Goal: Task Accomplishment & Management: Manage account settings

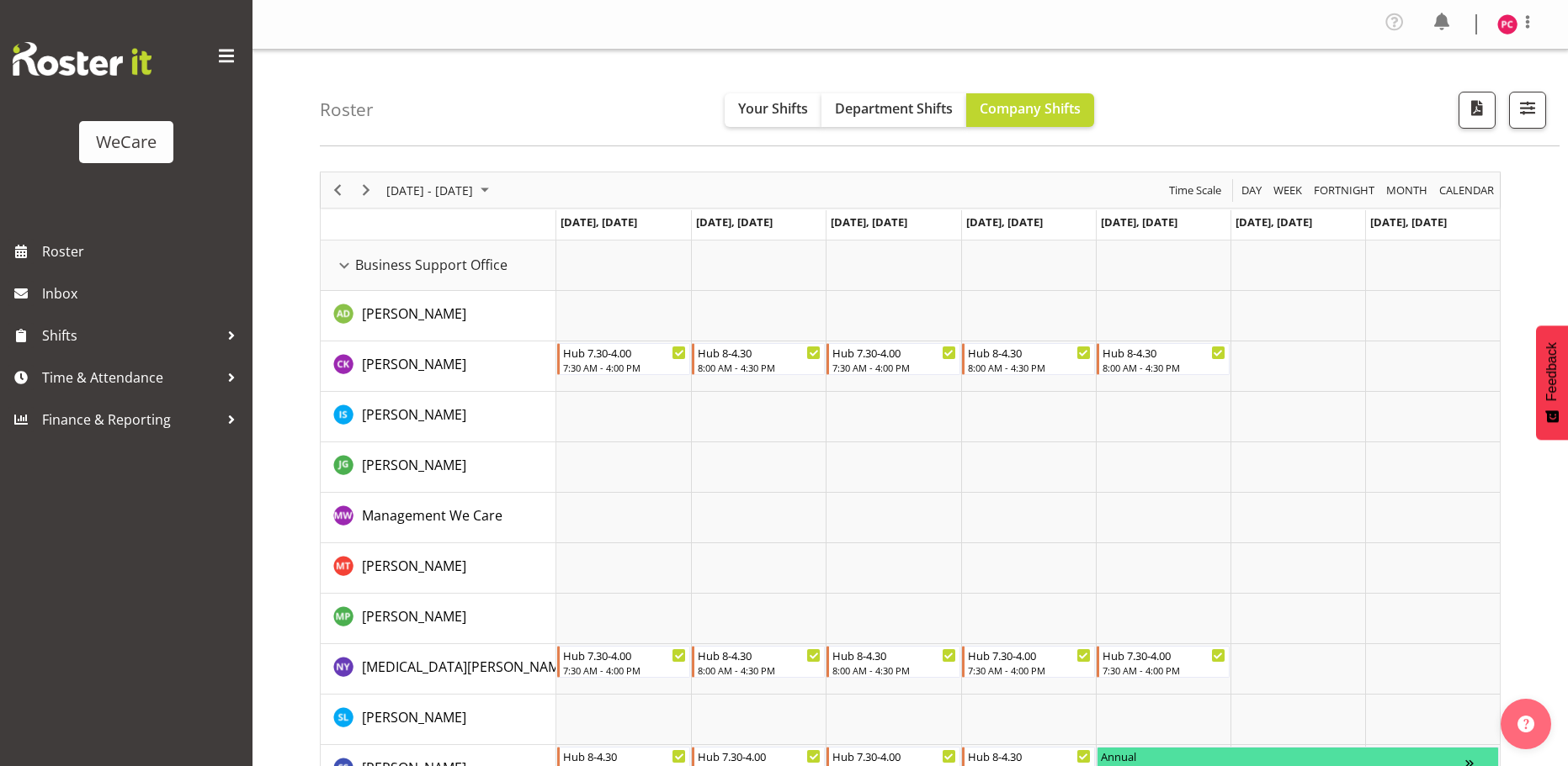
scroll to position [5376, 0]
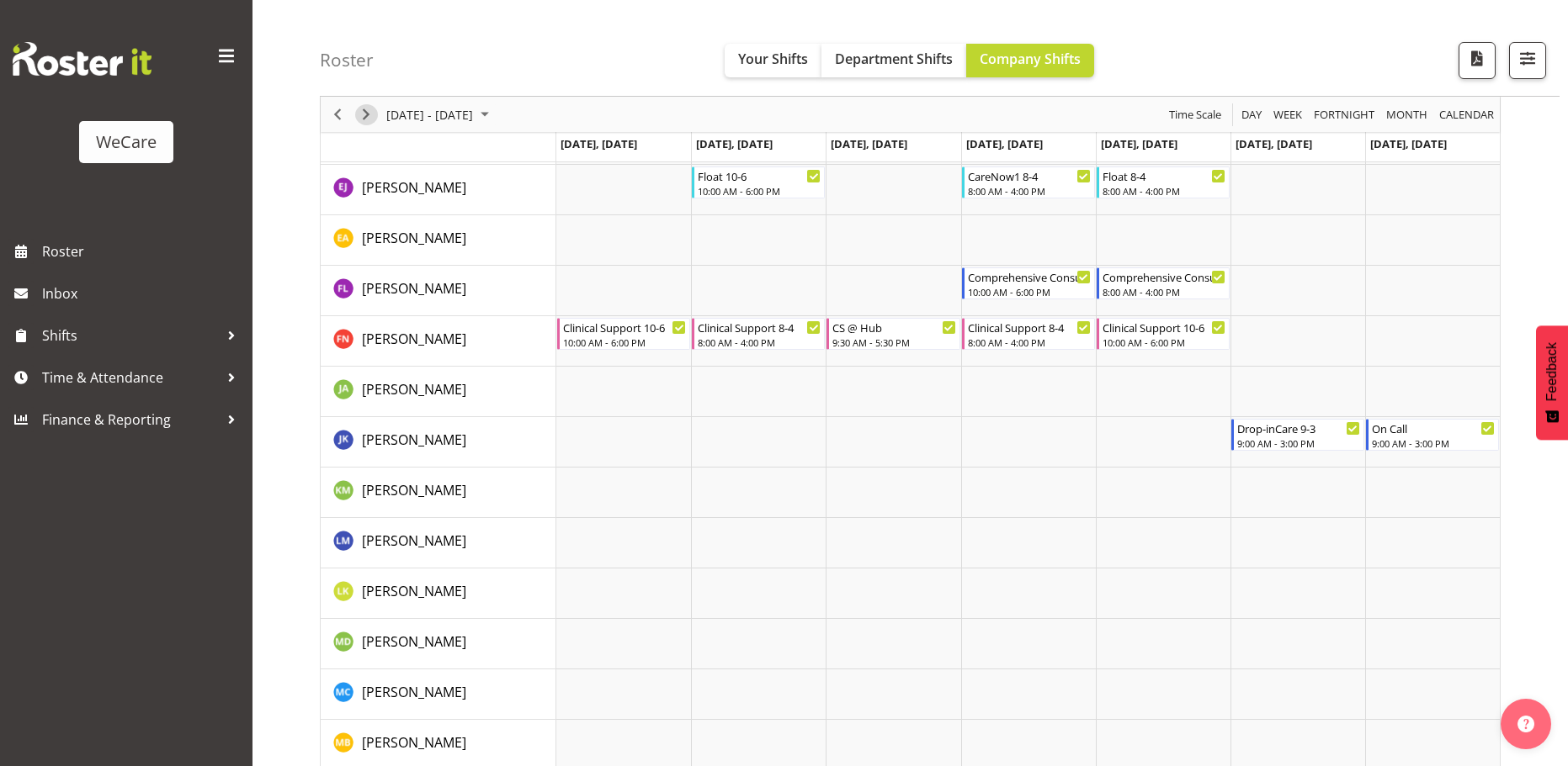
click at [363, 106] on span "Next" at bounding box center [366, 115] width 20 height 21
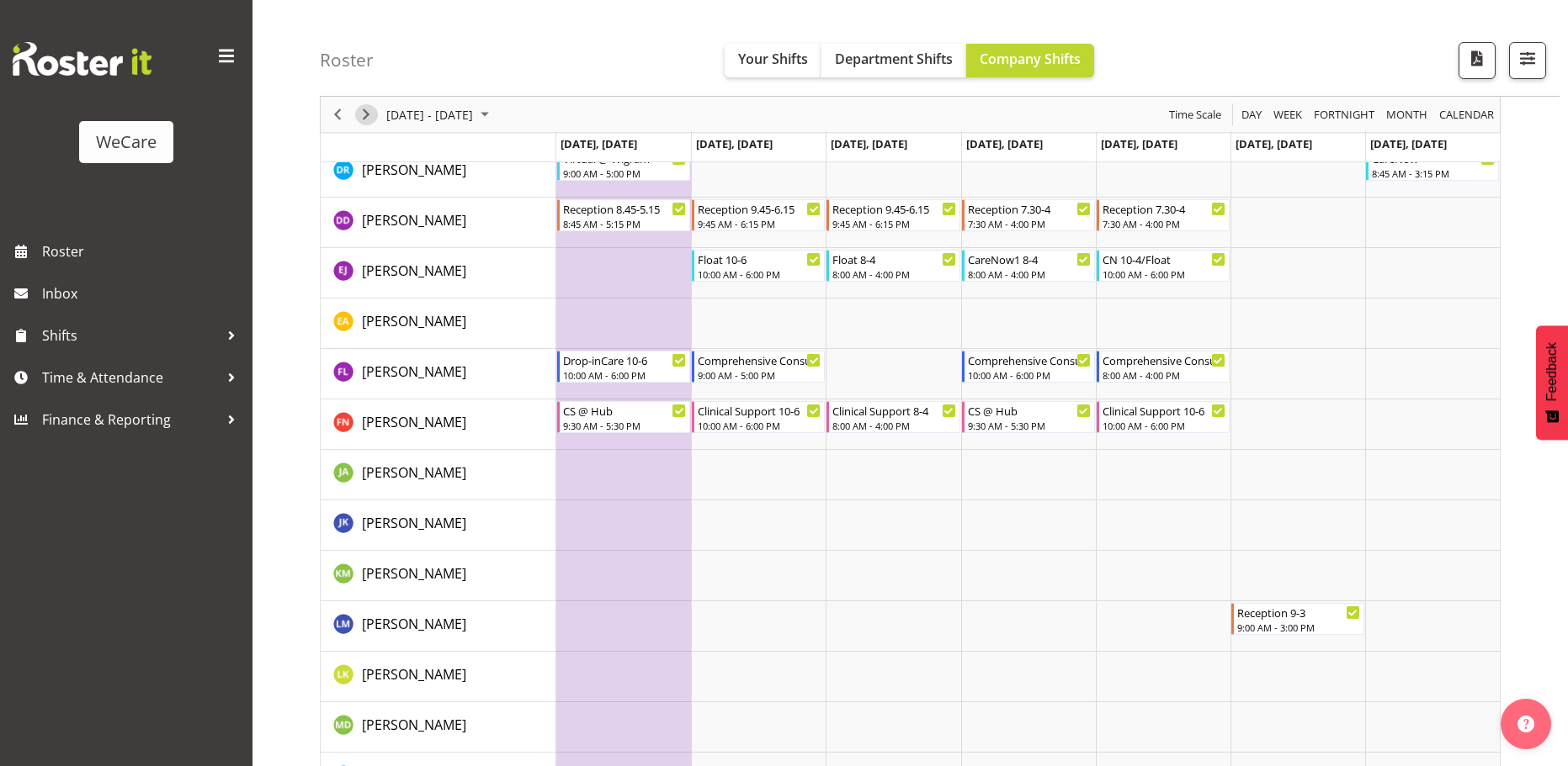
click at [369, 116] on span "Next" at bounding box center [366, 115] width 20 height 21
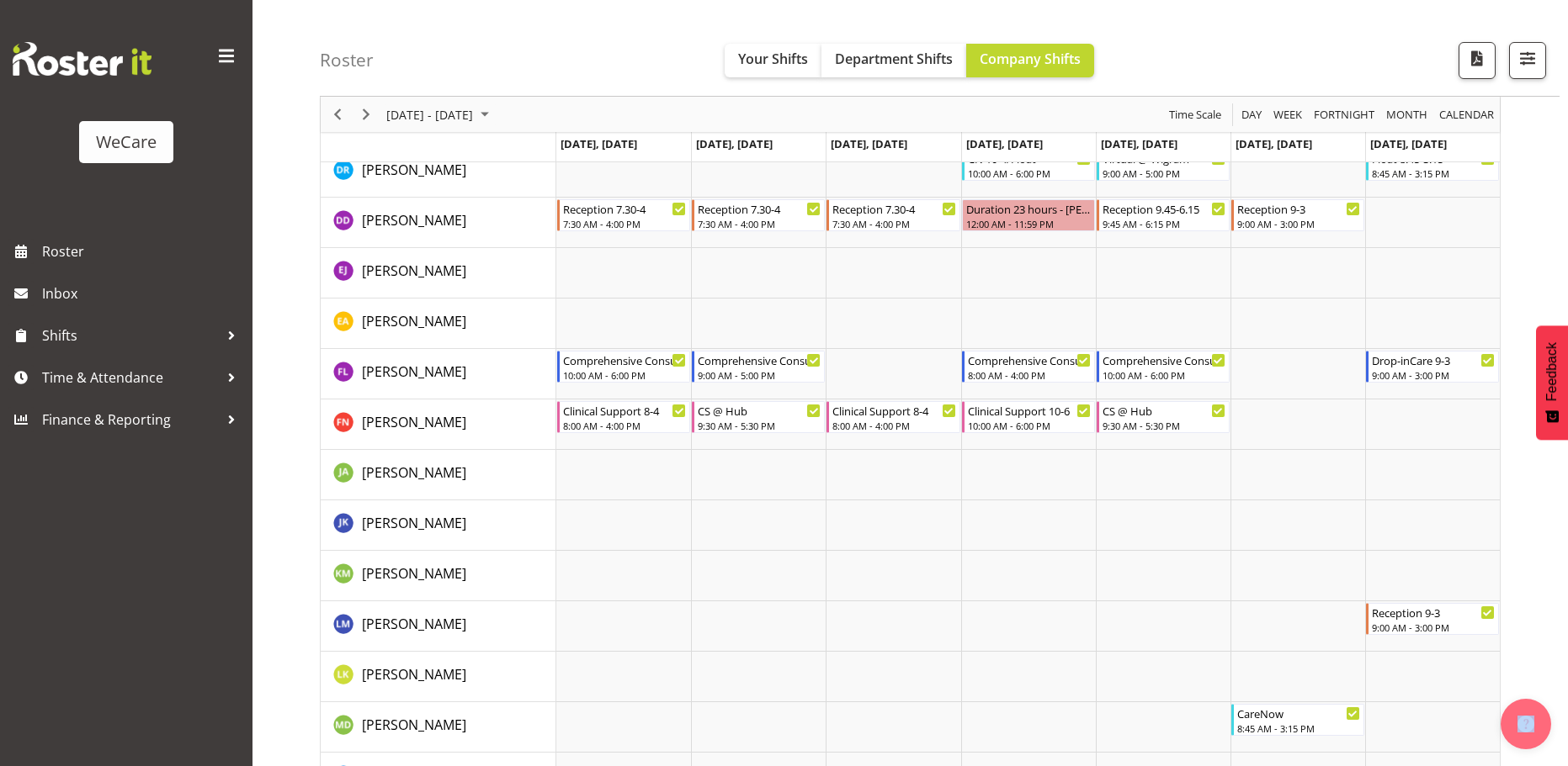
scroll to position [5409, 0]
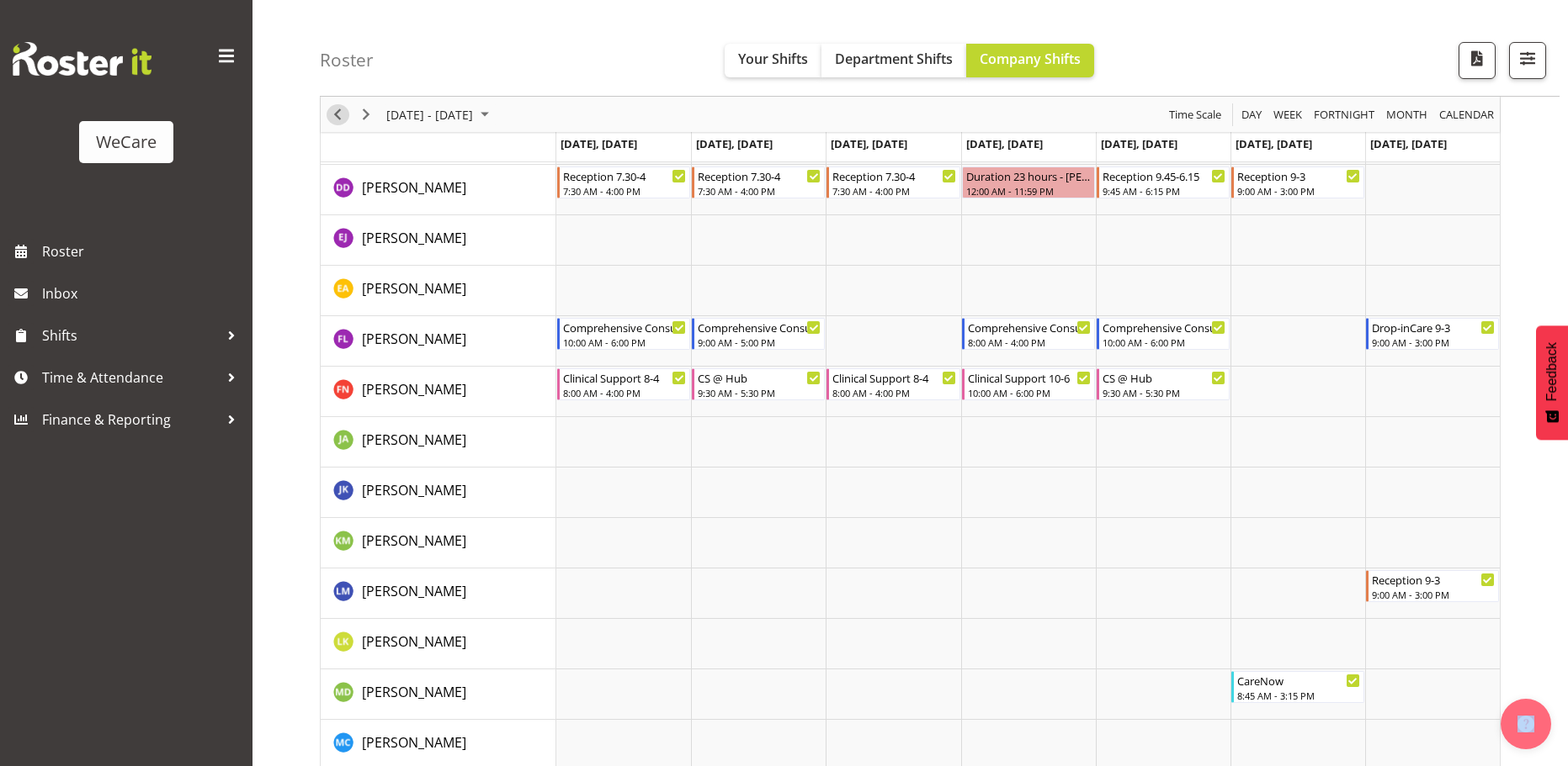
click at [337, 116] on span "Previous" at bounding box center [337, 115] width 20 height 21
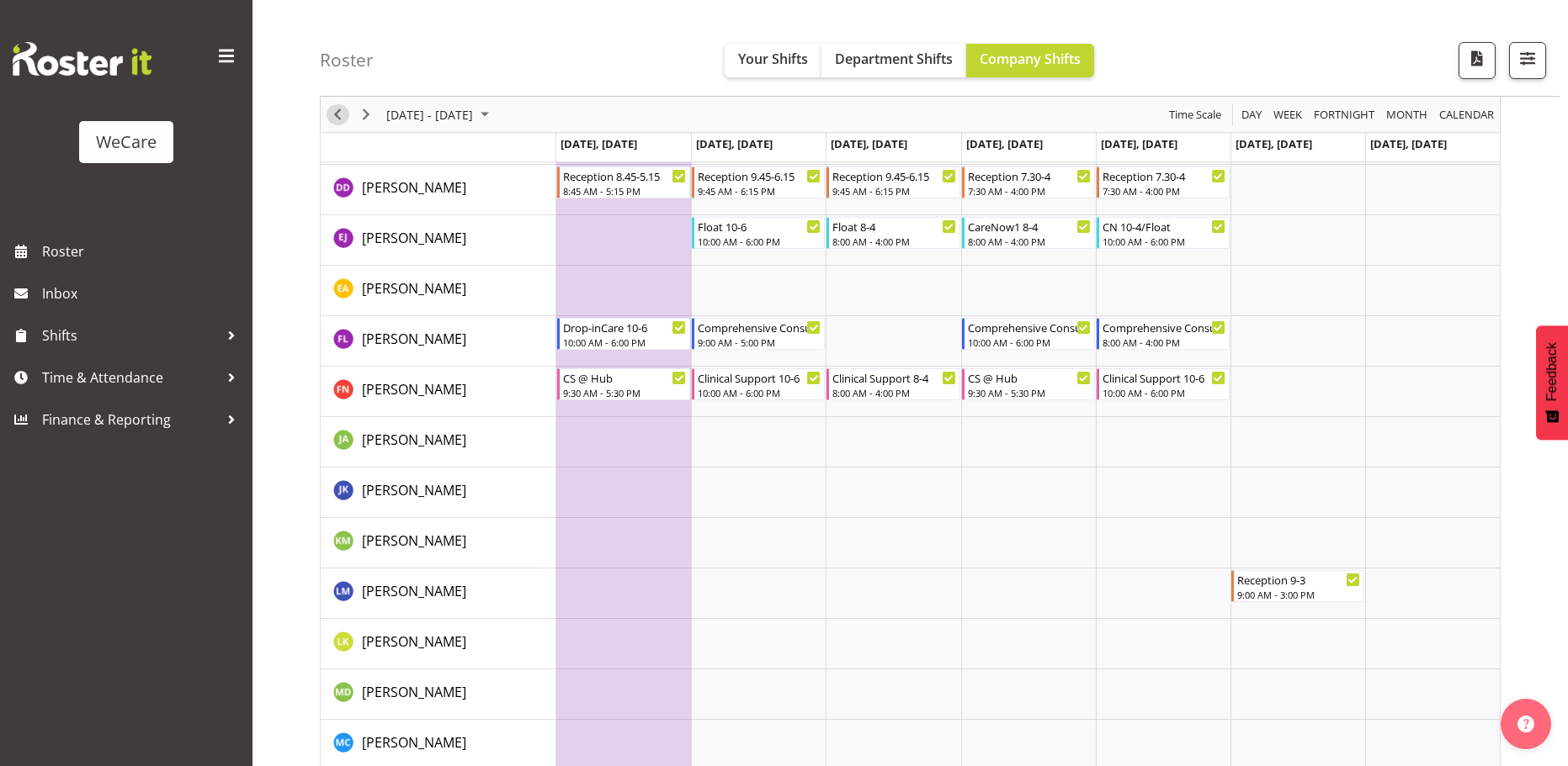
click at [340, 116] on span "Previous" at bounding box center [337, 115] width 20 height 21
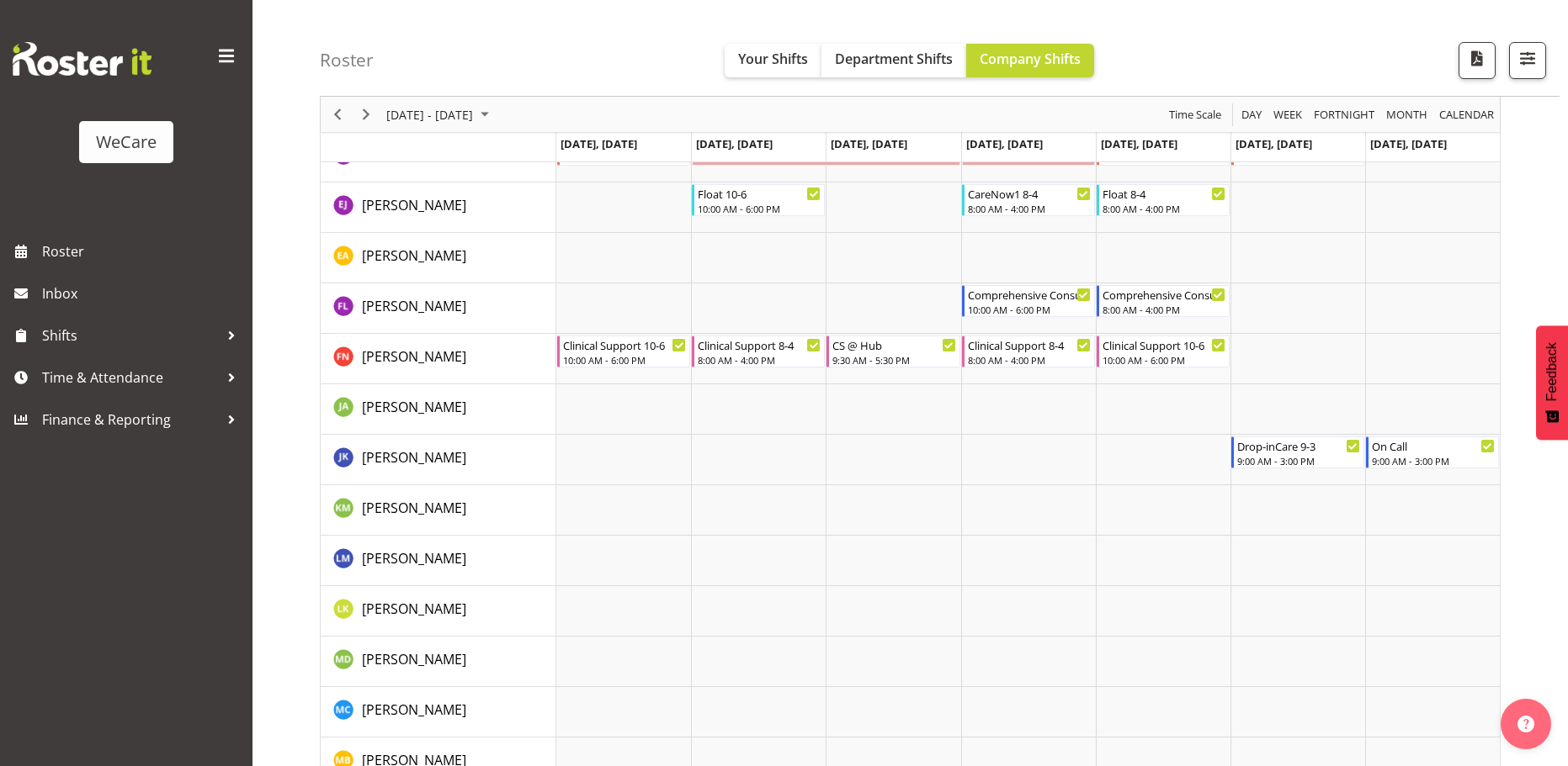
click at [340, 113] on span "Previous" at bounding box center [337, 115] width 20 height 21
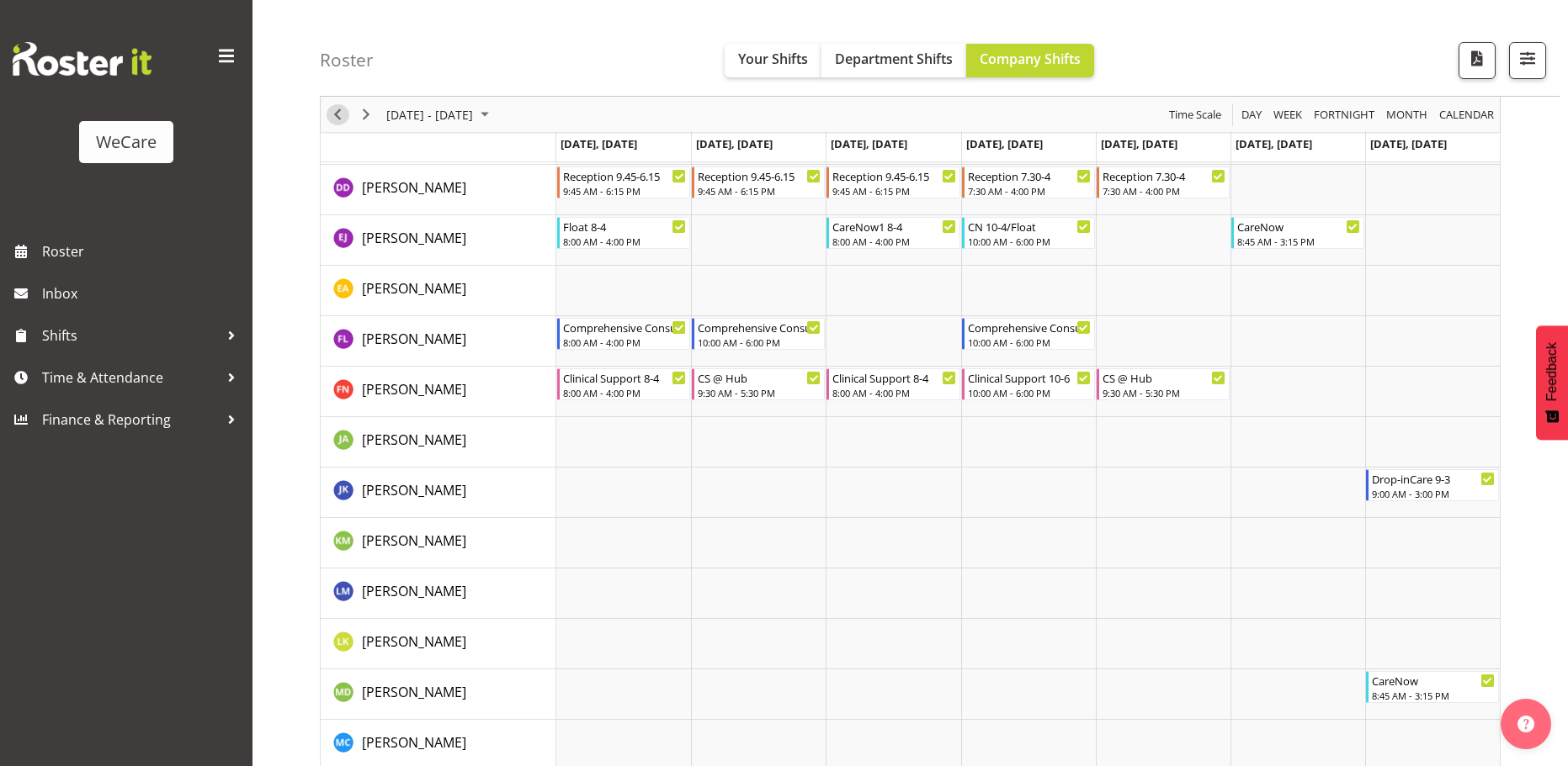
click at [336, 112] on span "Previous" at bounding box center [337, 115] width 20 height 21
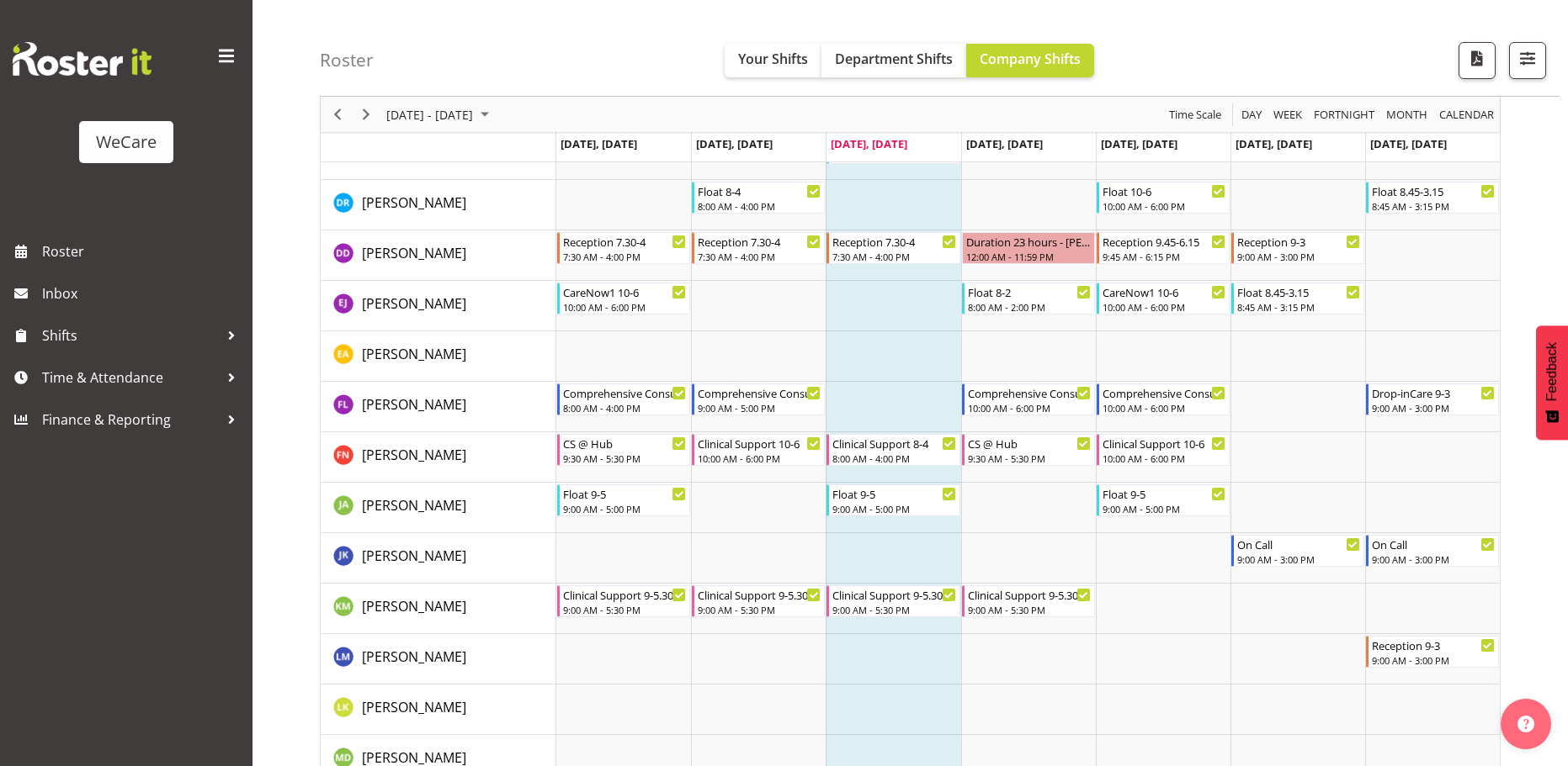
scroll to position [5475, 0]
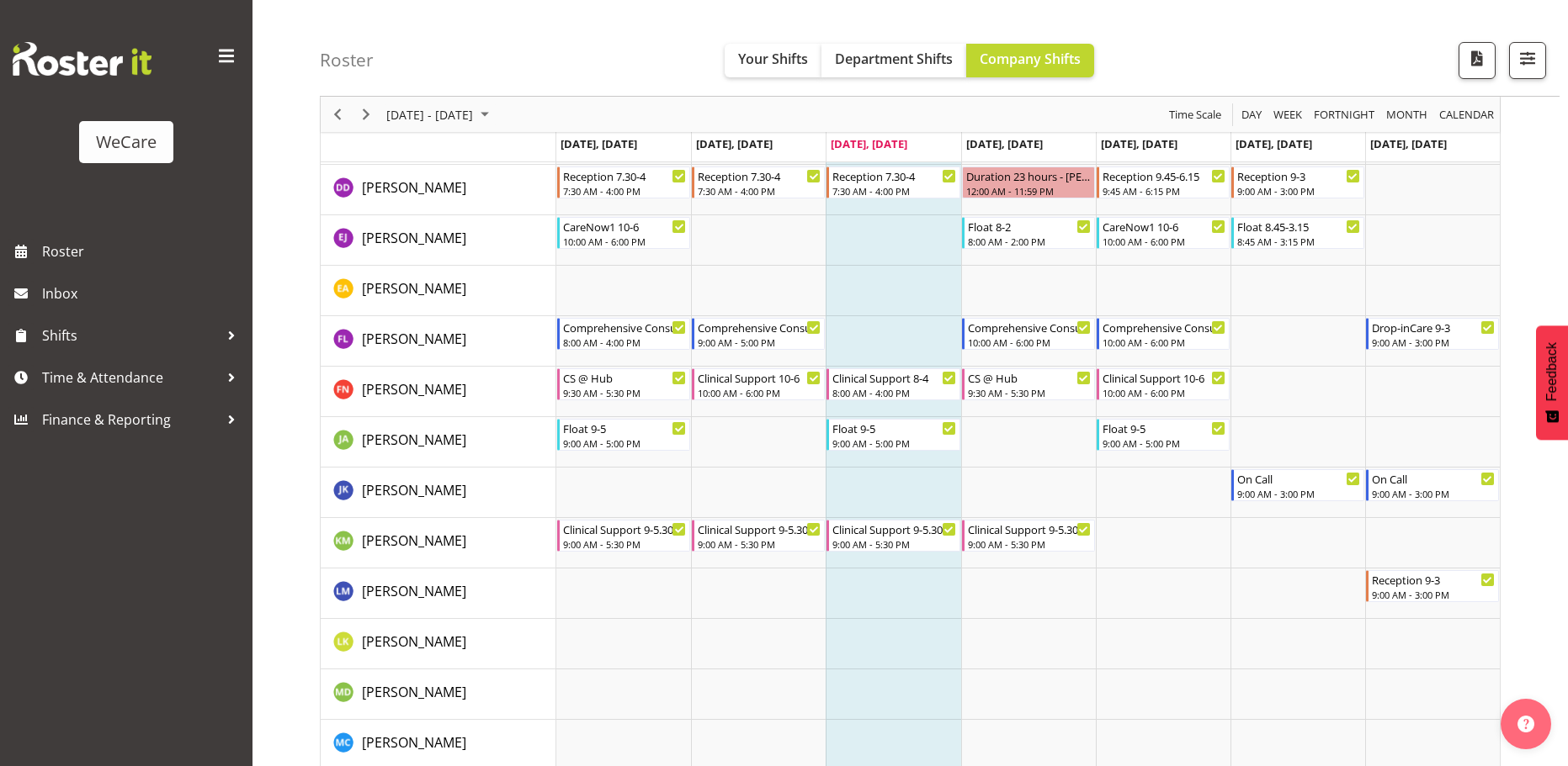
drag, startPoint x: 676, startPoint y: 36, endPoint x: 686, endPoint y: 40, distance: 10.8
click at [676, 36] on div "Roster Your Shifts Department Shifts Company Shifts All Locations Clear Busines…" at bounding box center [940, 48] width 1240 height 97
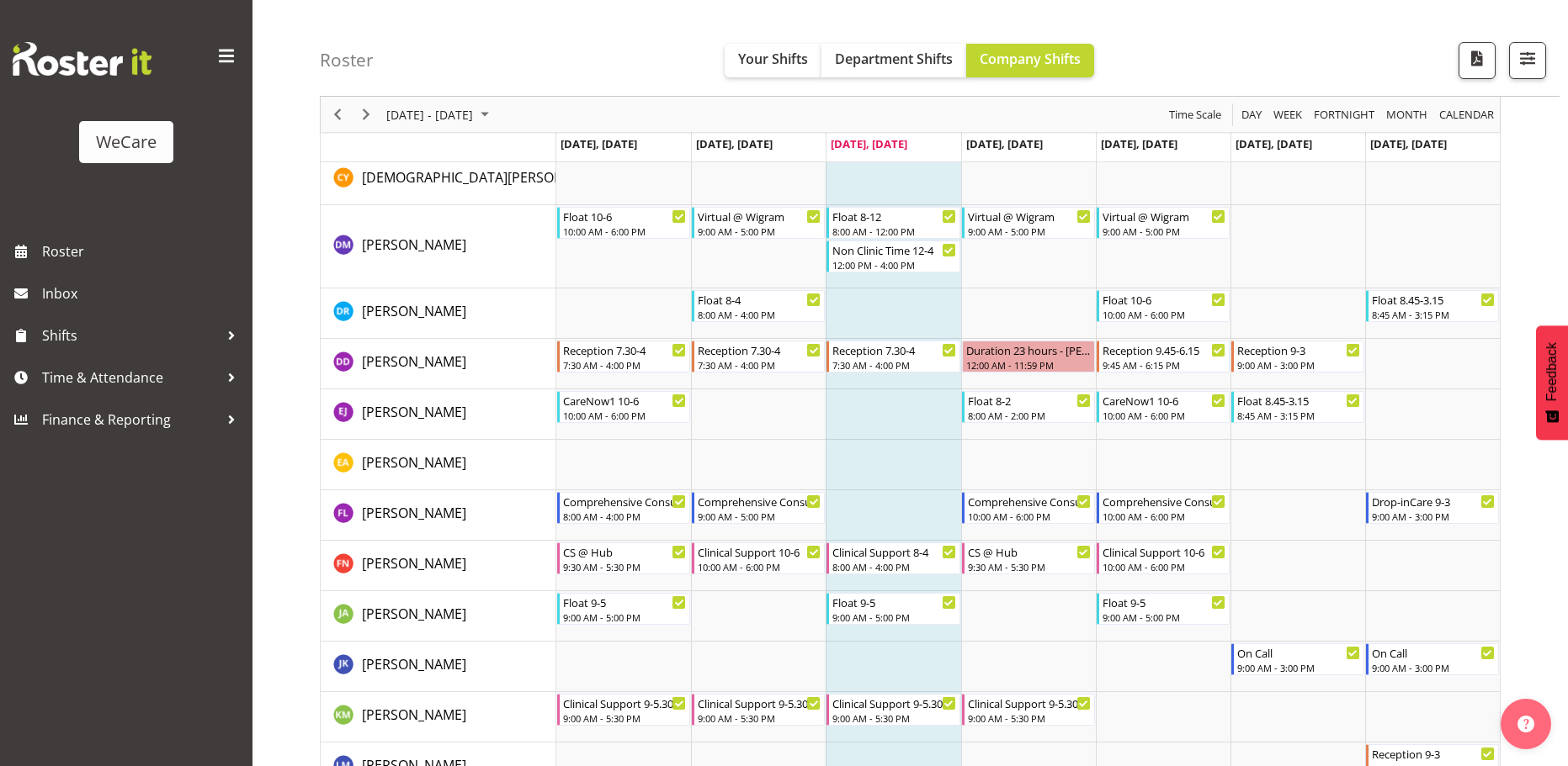
scroll to position [5440, 0]
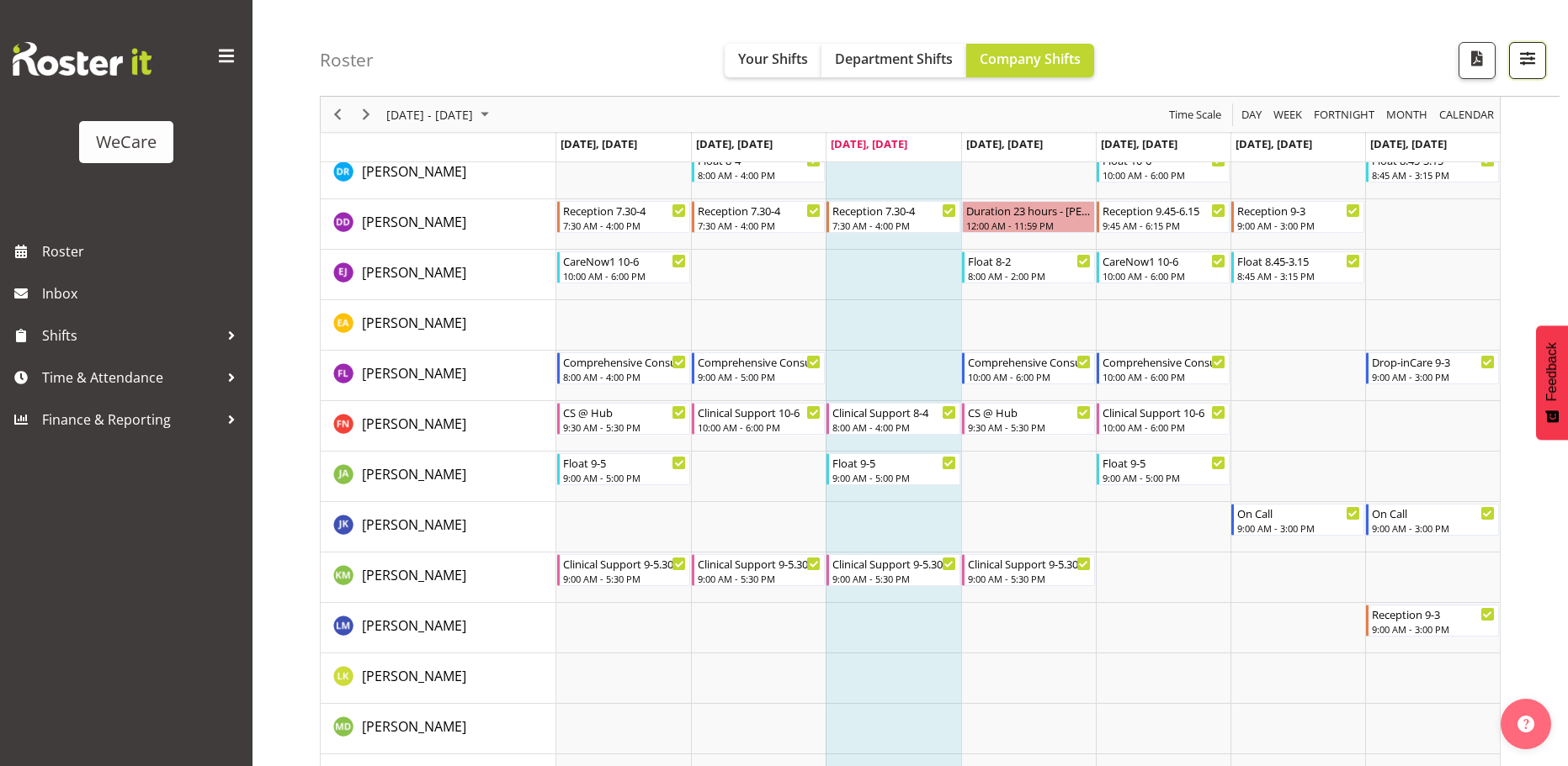
click at [1514, 63] on button "button" at bounding box center [1527, 61] width 37 height 37
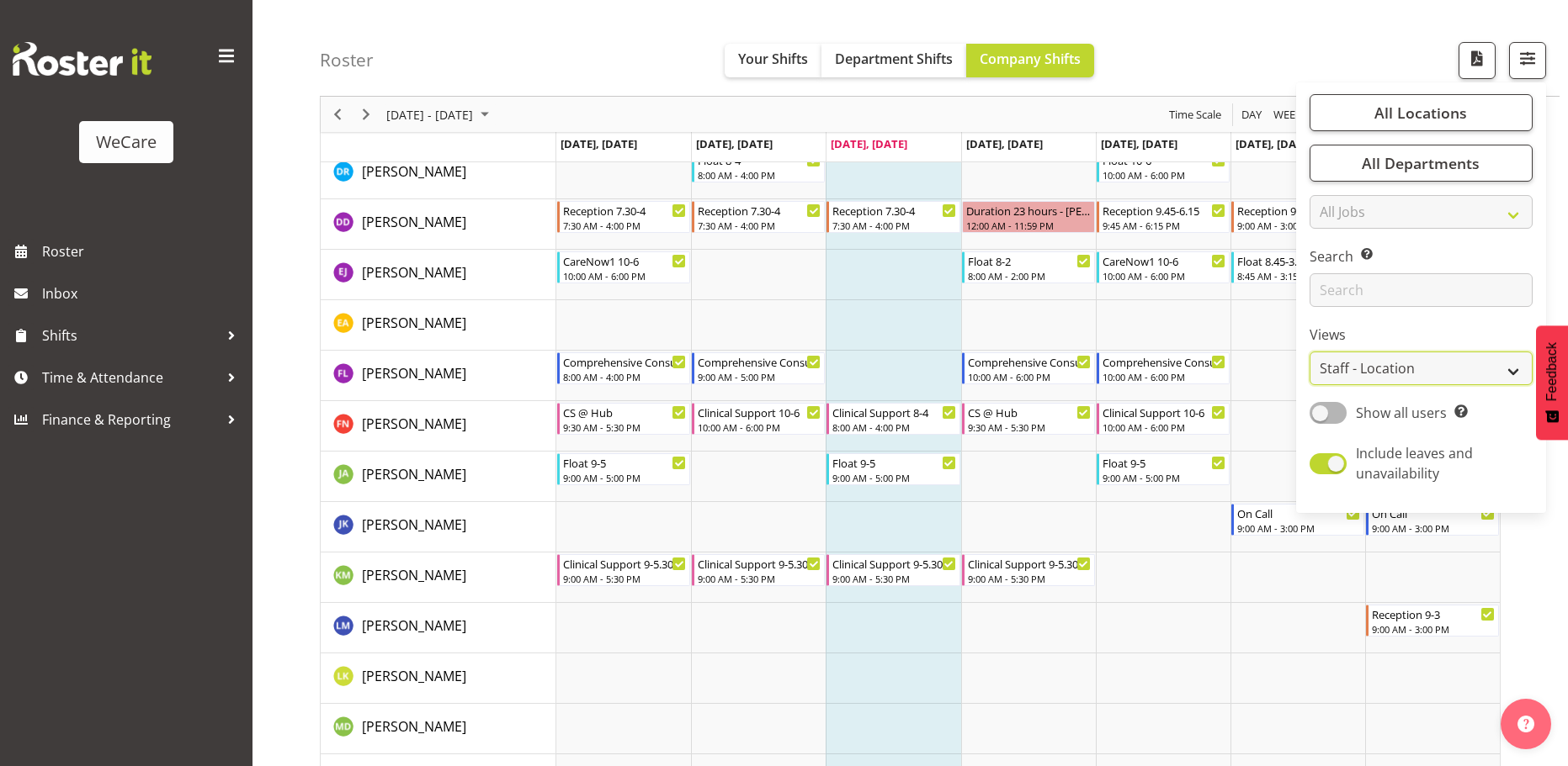
click at [1516, 368] on select "Staff Role Shift - Horizontal Shift - Vertical Staff - Location" at bounding box center [1421, 368] width 223 height 33
select select "staff"
click at [1310, 352] on select "Staff Role Shift - Horizontal Shift - Vertical Staff - Location" at bounding box center [1421, 368] width 223 height 33
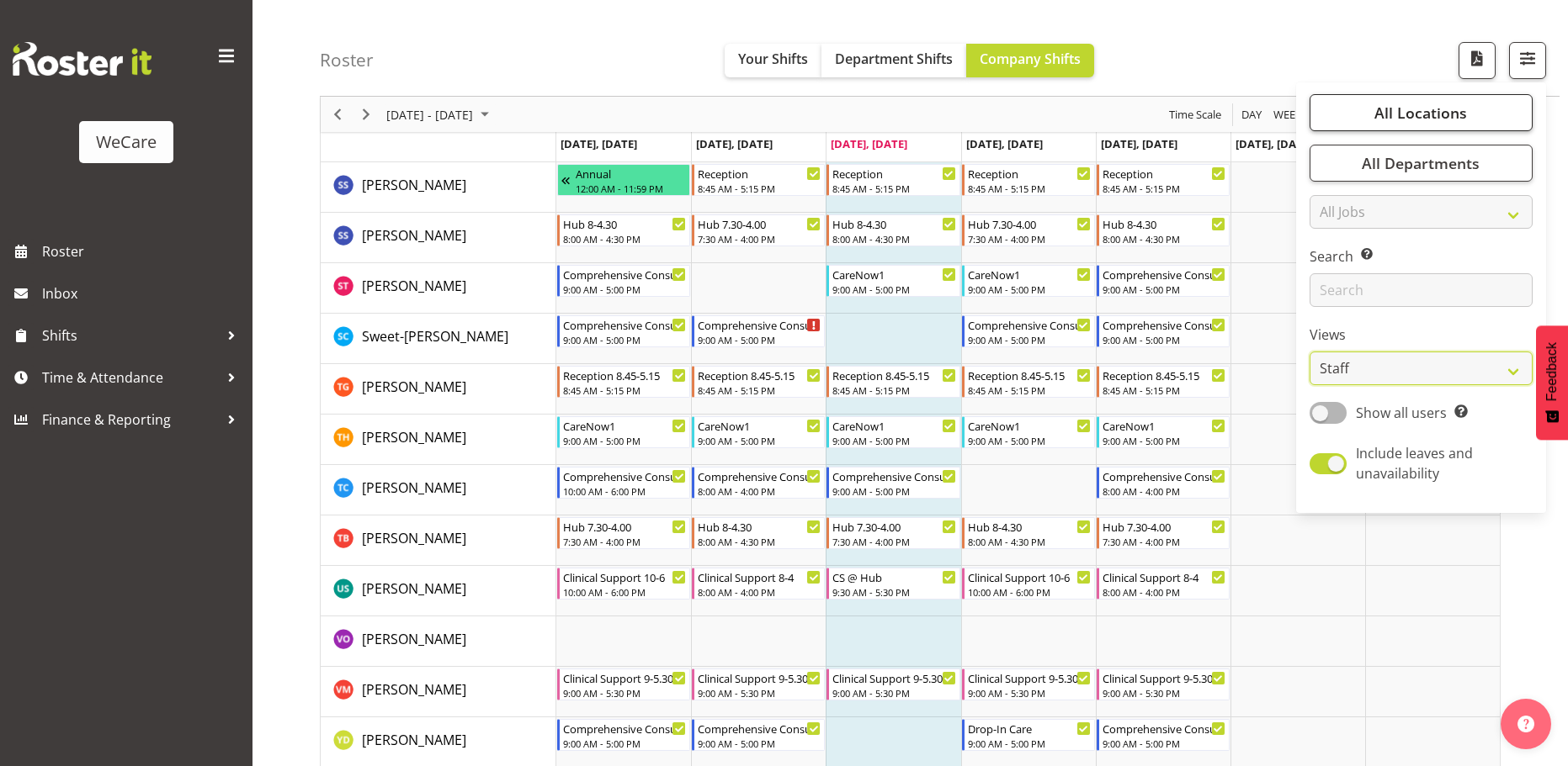
scroll to position [2816, 0]
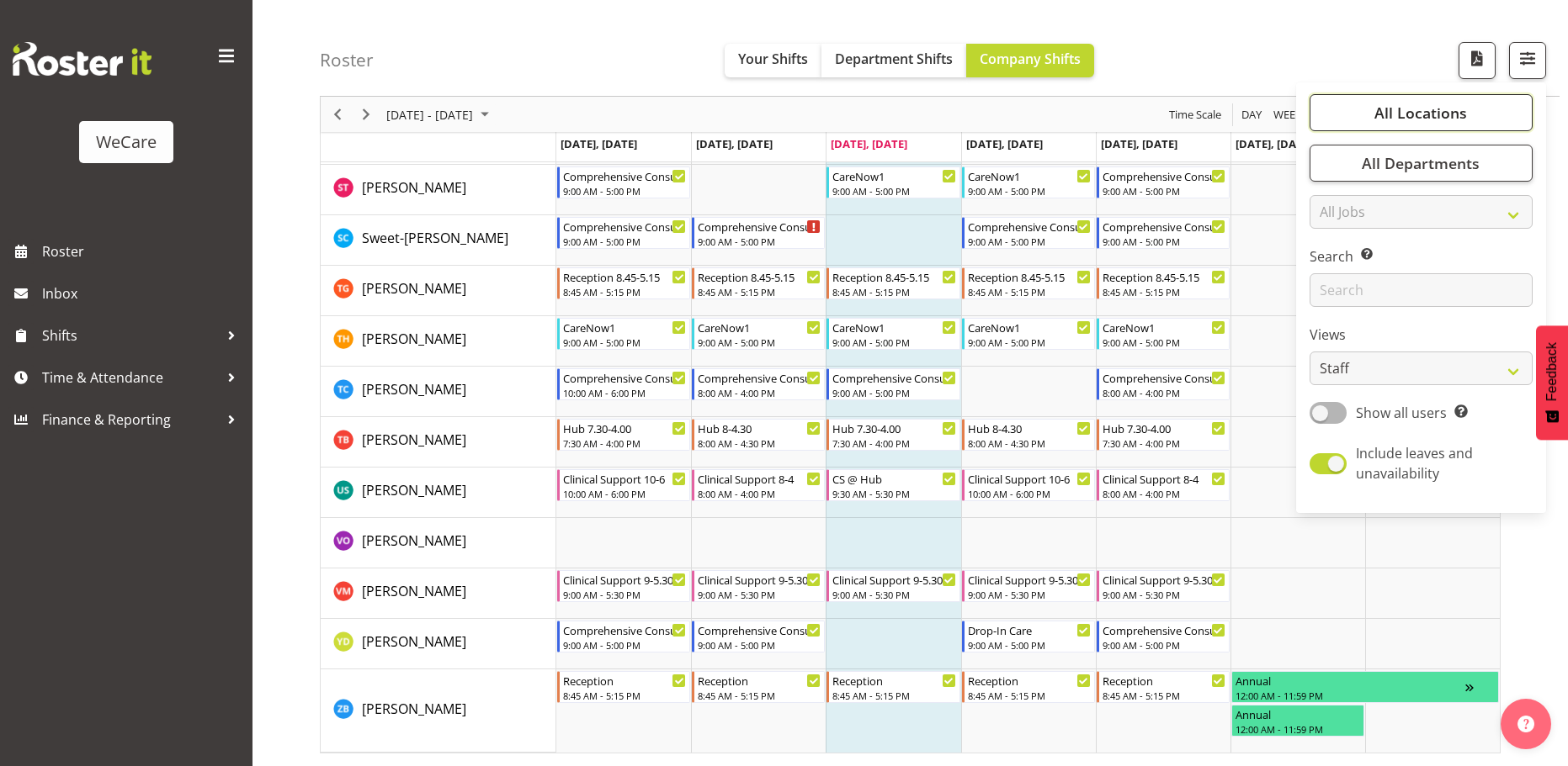
click at [1516, 111] on button "All Locations" at bounding box center [1421, 113] width 223 height 37
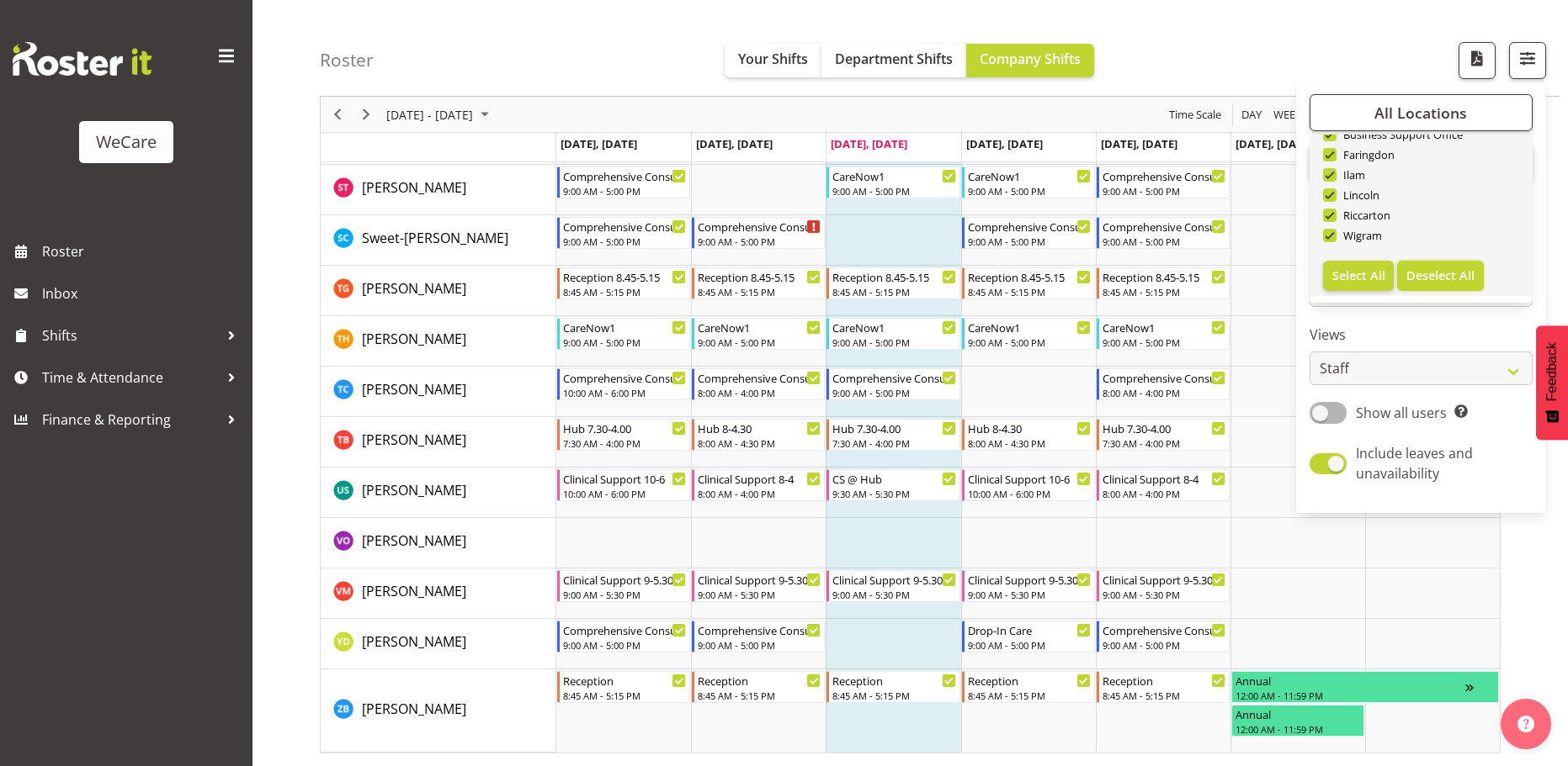
drag, startPoint x: 1437, startPoint y: 264, endPoint x: 1325, endPoint y: 236, distance: 115.4
click at [1437, 267] on button "Deselect All" at bounding box center [1440, 276] width 86 height 30
checkbox input "false"
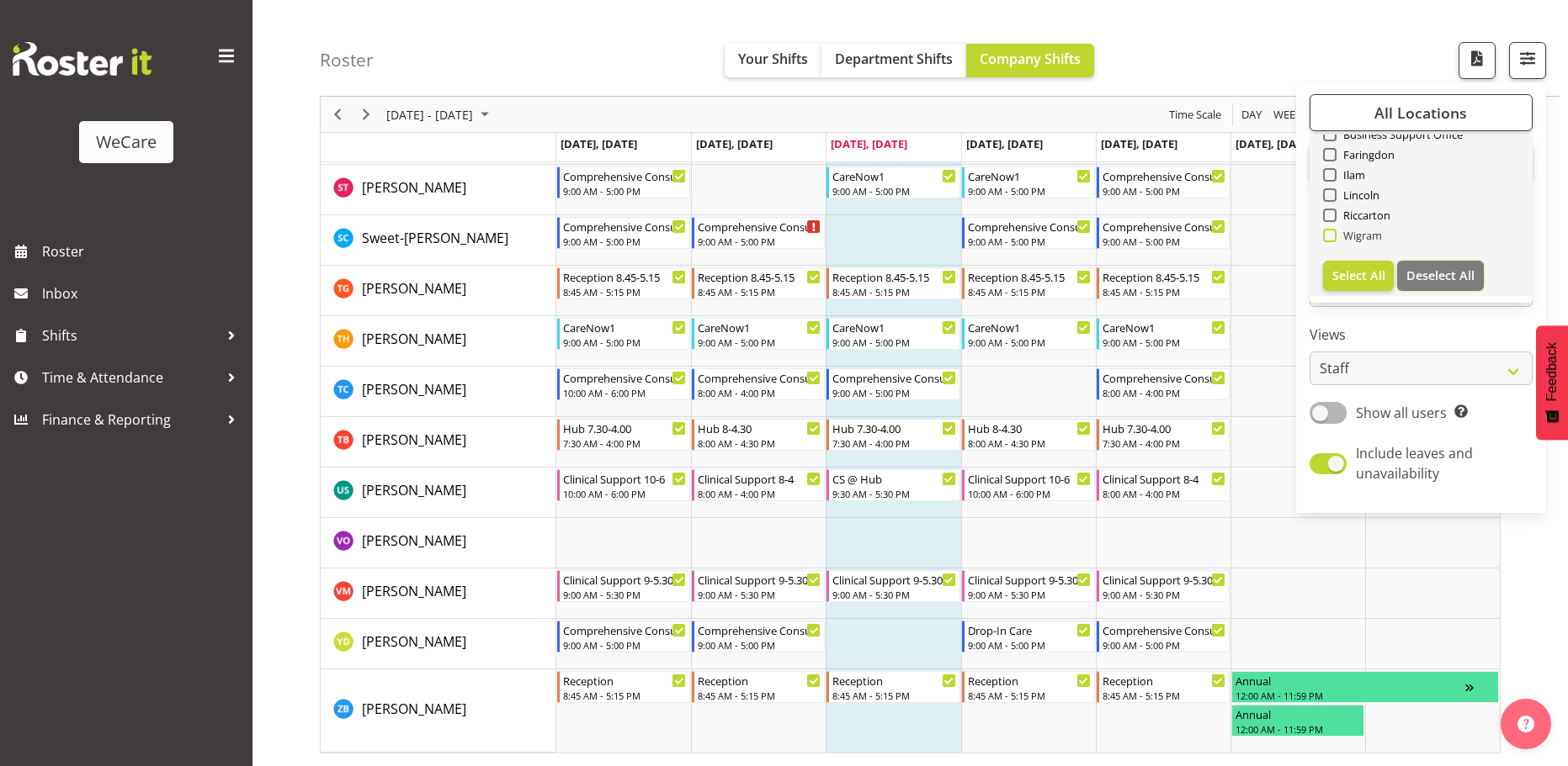
checkbox input "false"
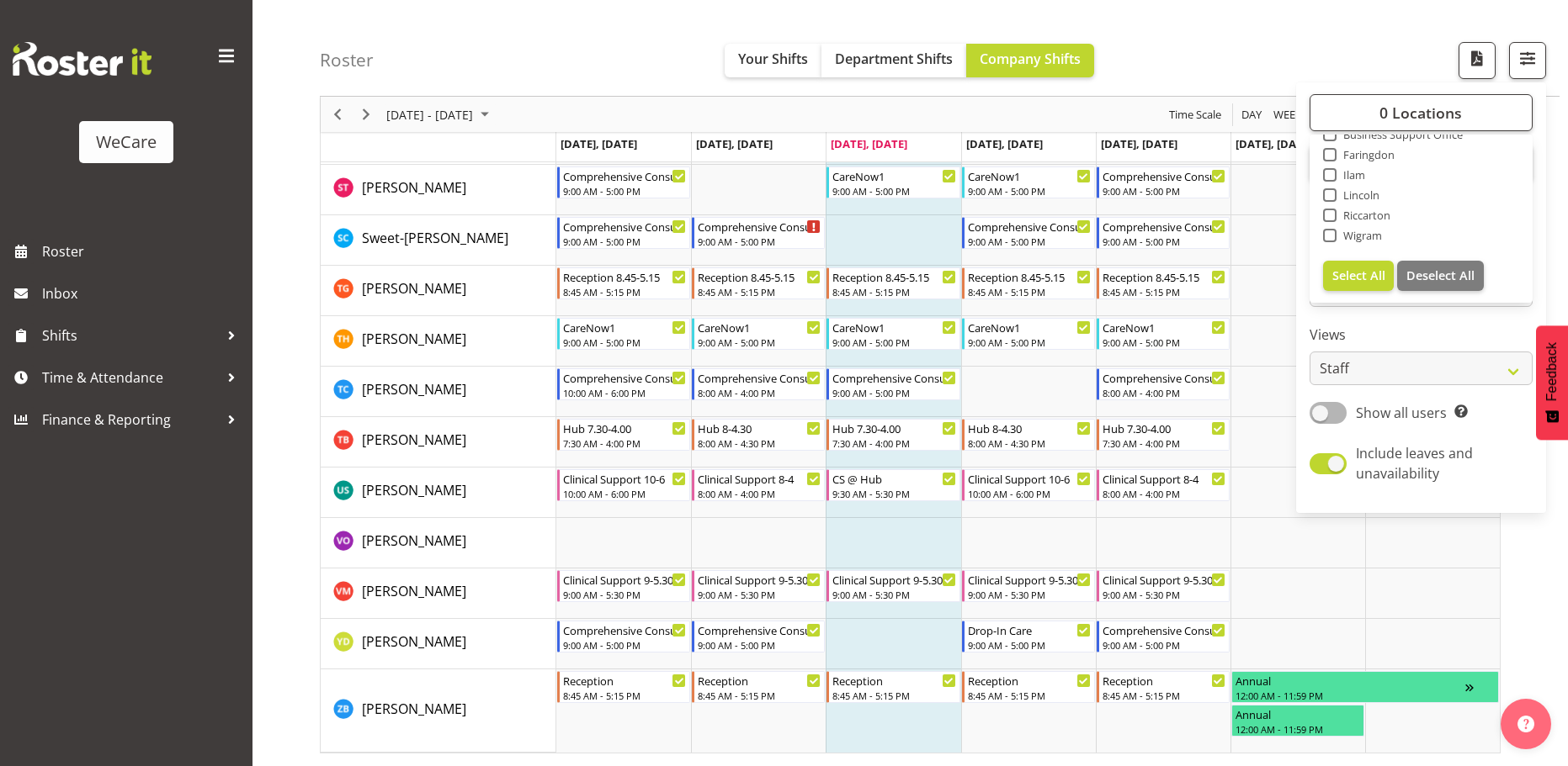
click at [1330, 233] on span at bounding box center [1329, 235] width 13 height 13
click at [1330, 233] on input "Wigram" at bounding box center [1328, 236] width 11 height 11
checkbox input "true"
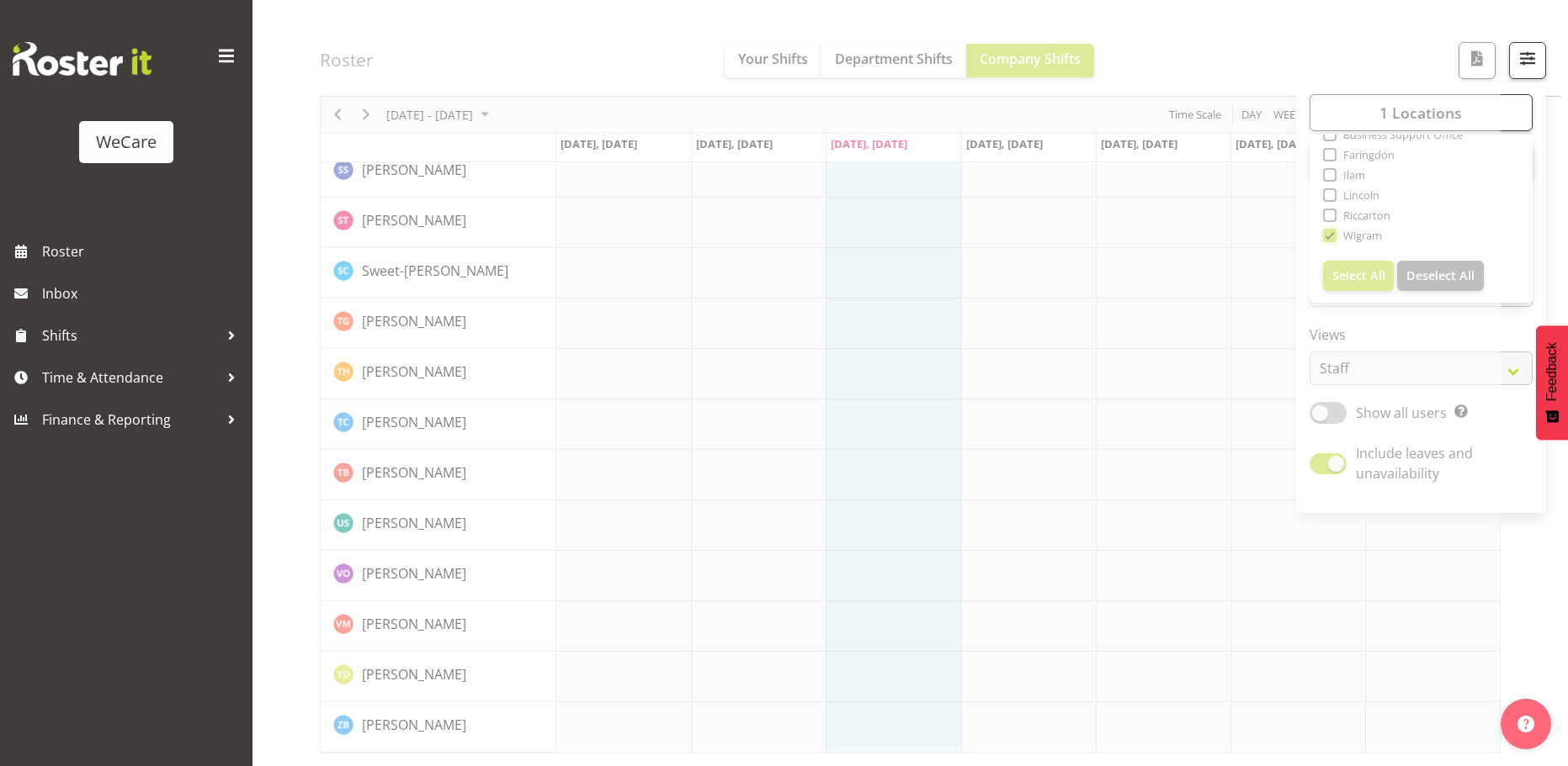
scroll to position [2718, 0]
click at [1519, 59] on span "button" at bounding box center [1527, 57] width 22 height 22
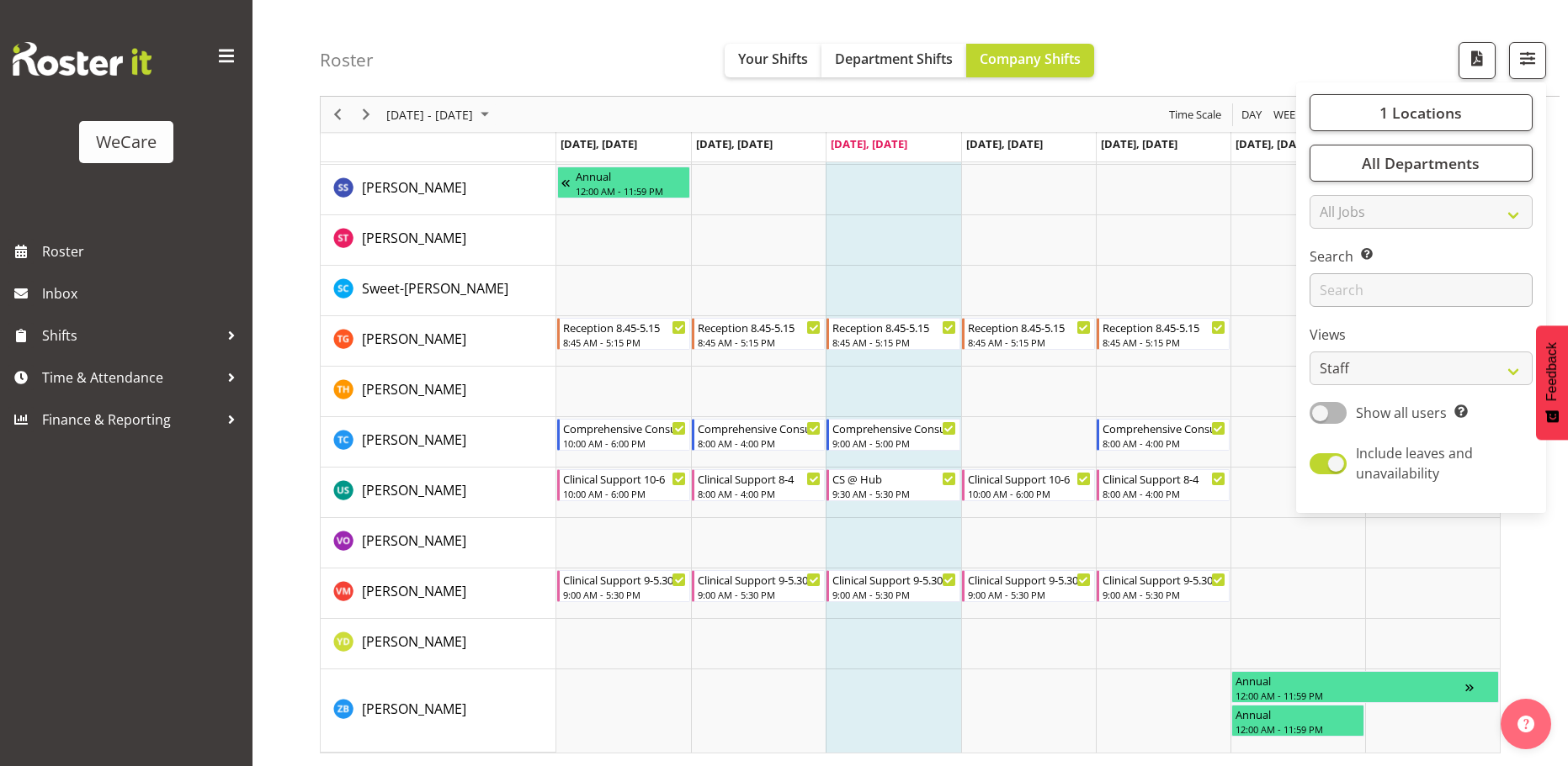
scroll to position [2213, 0]
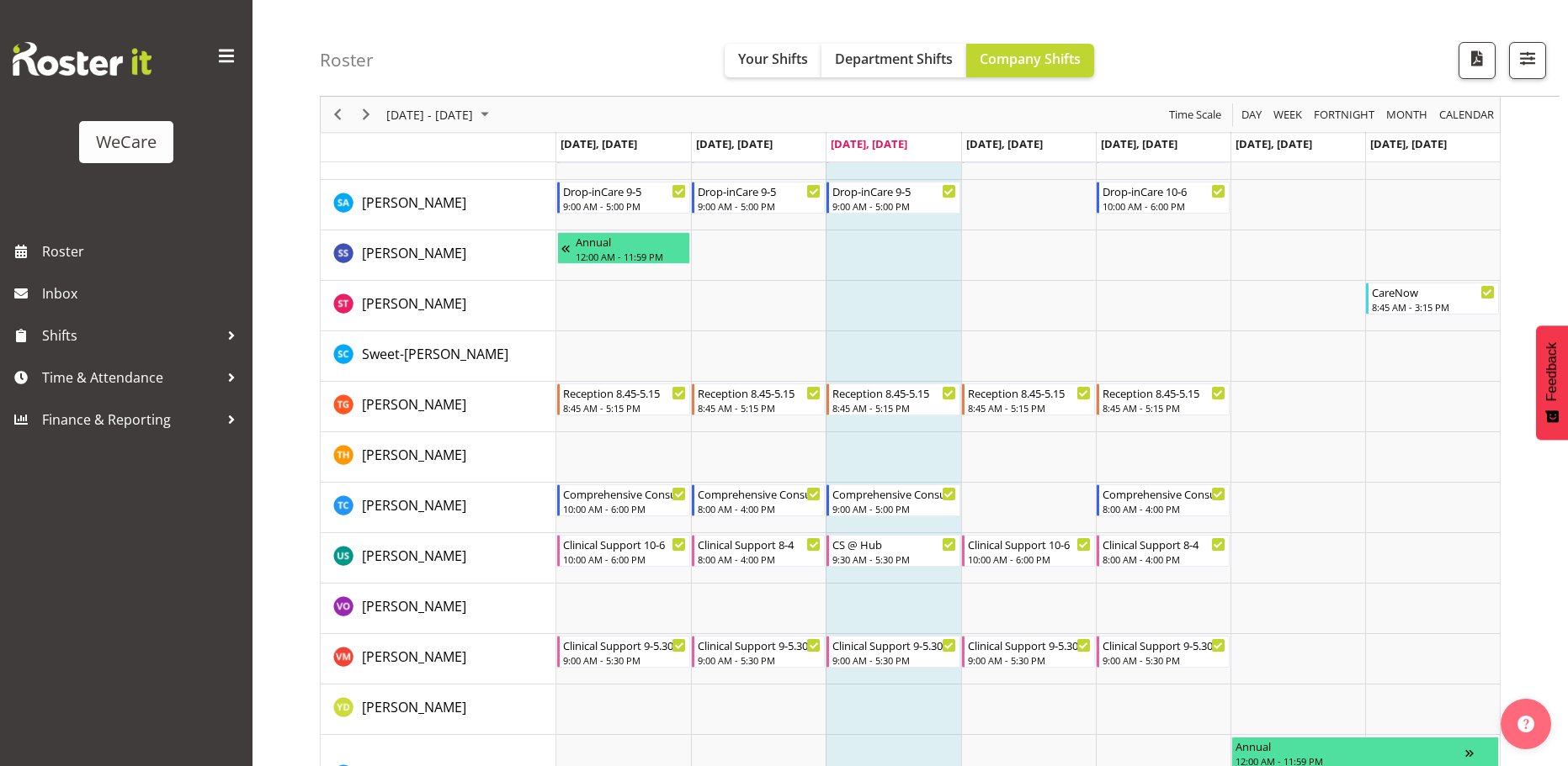
click at [1527, 56] on span "button" at bounding box center [1527, 57] width 22 height 22
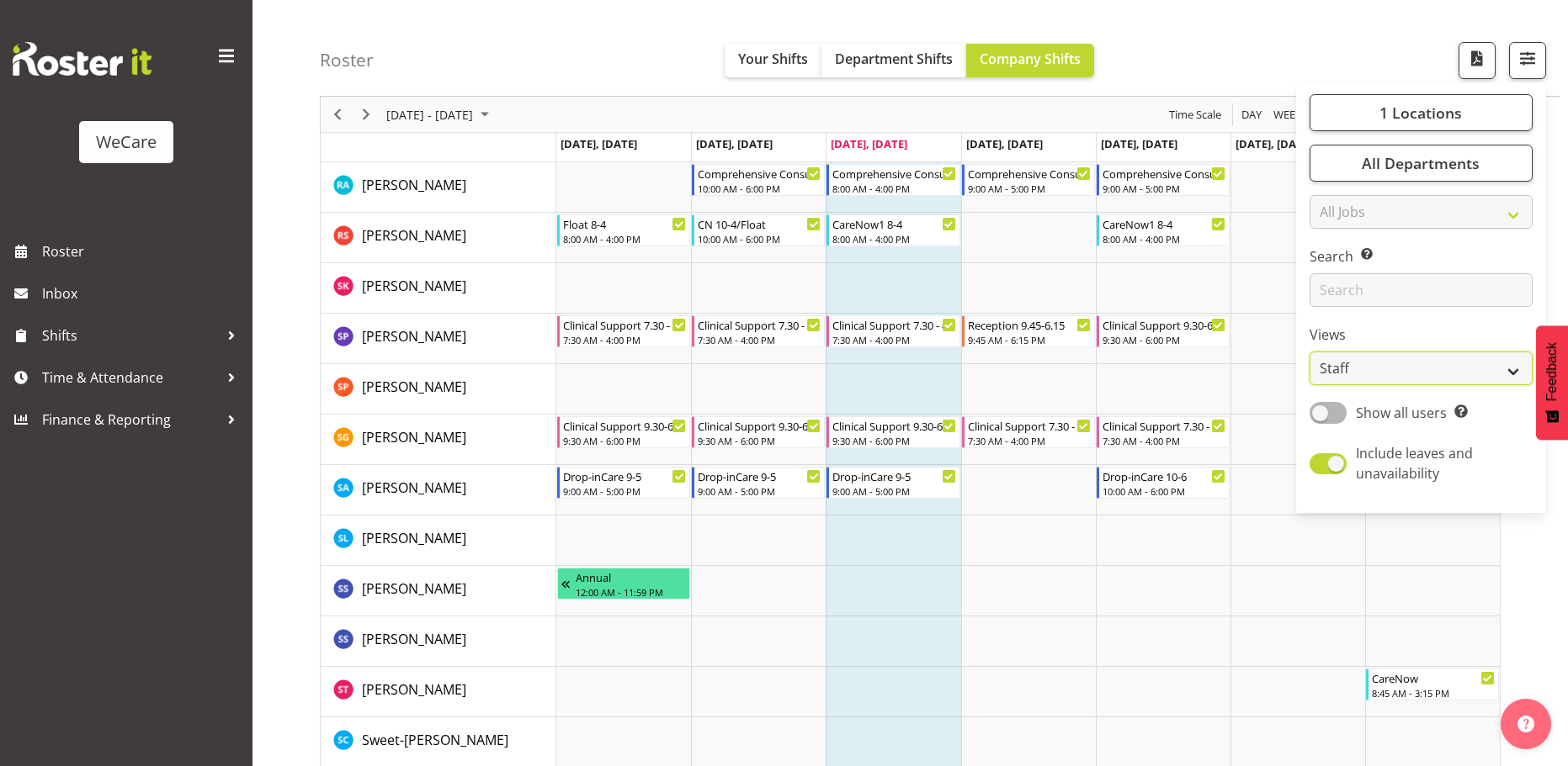
scroll to position [2279, 0]
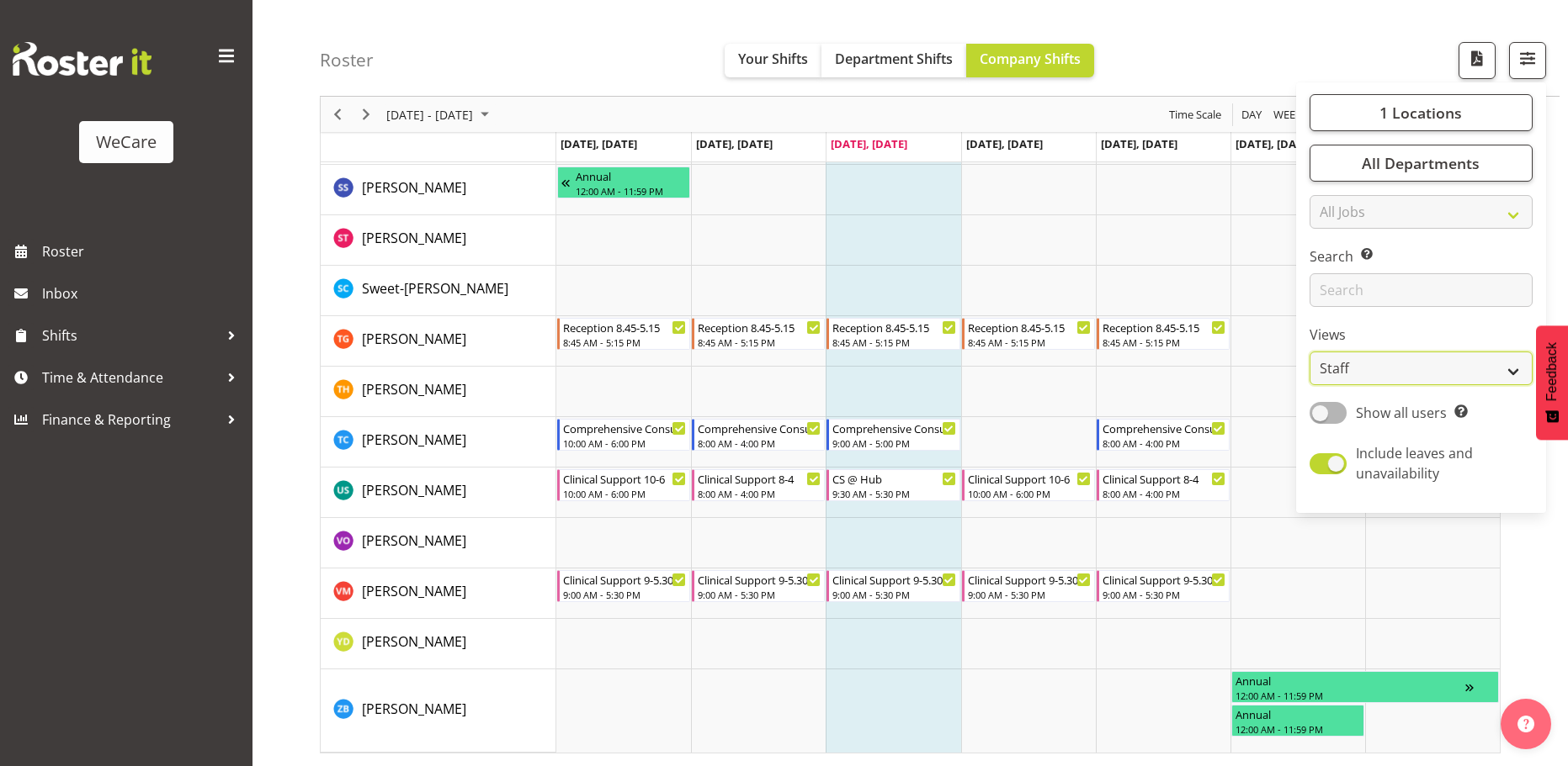
click at [1477, 361] on select "Staff Role Shift - Horizontal Shift - Vertical Staff - Location" at bounding box center [1421, 368] width 223 height 33
click at [1310, 352] on select "Staff Role Shift - Horizontal Shift - Vertical Staff - Location" at bounding box center [1421, 368] width 223 height 33
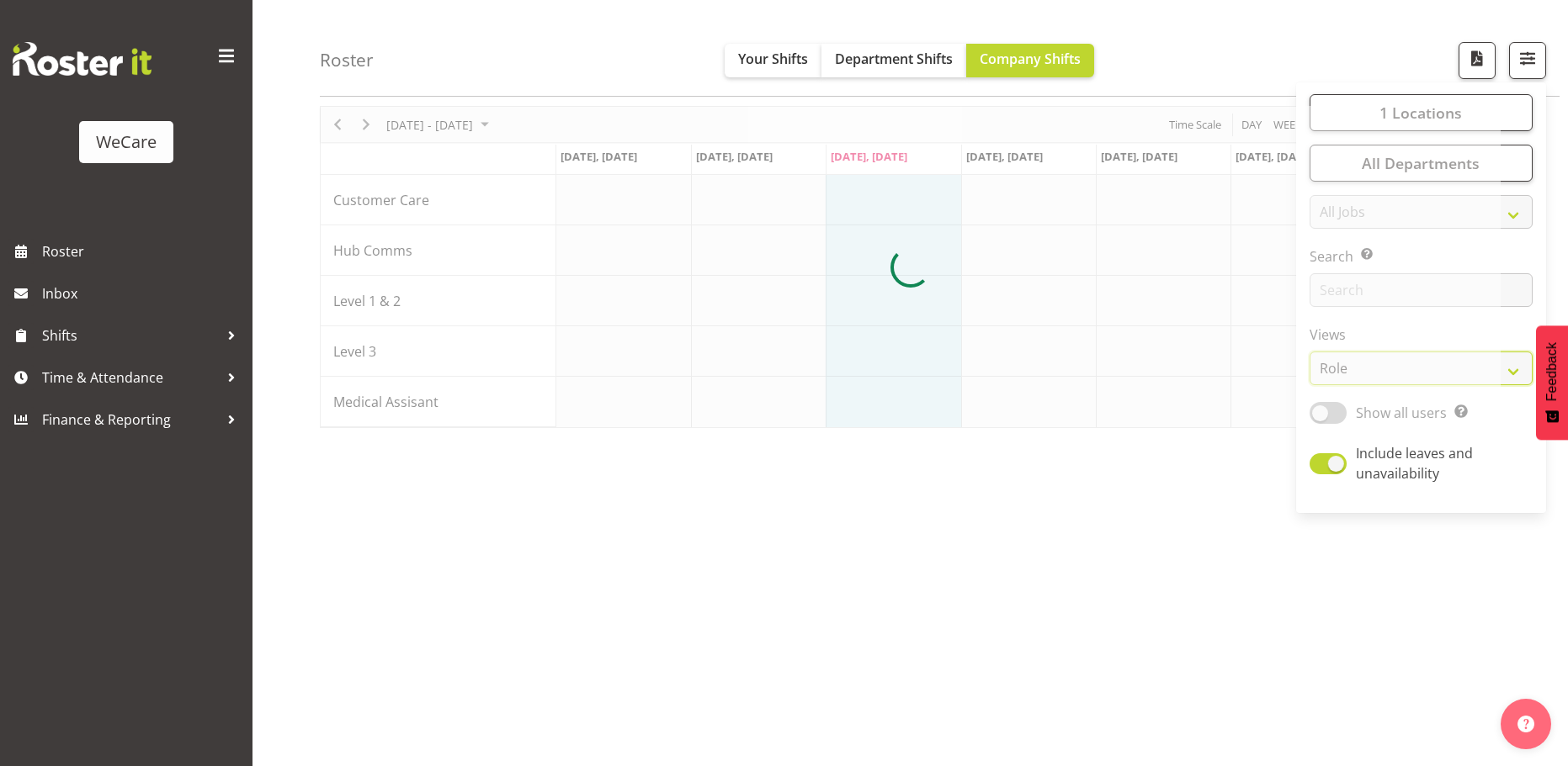
scroll to position [65, 0]
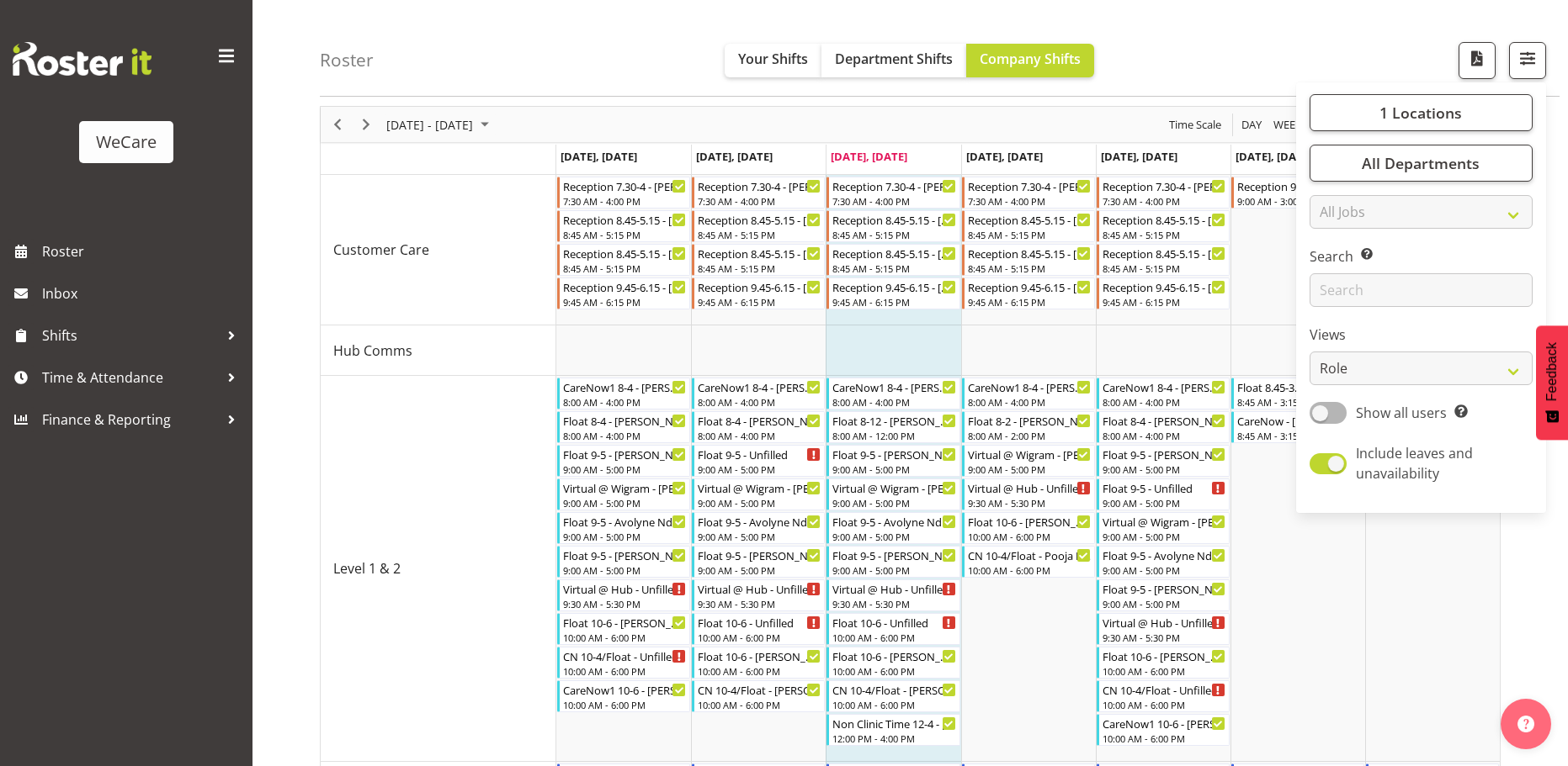
click at [1465, 36] on div "Roster Your Shifts Department Shifts Company Shifts 1 Locations Clear Business …" at bounding box center [940, 48] width 1240 height 97
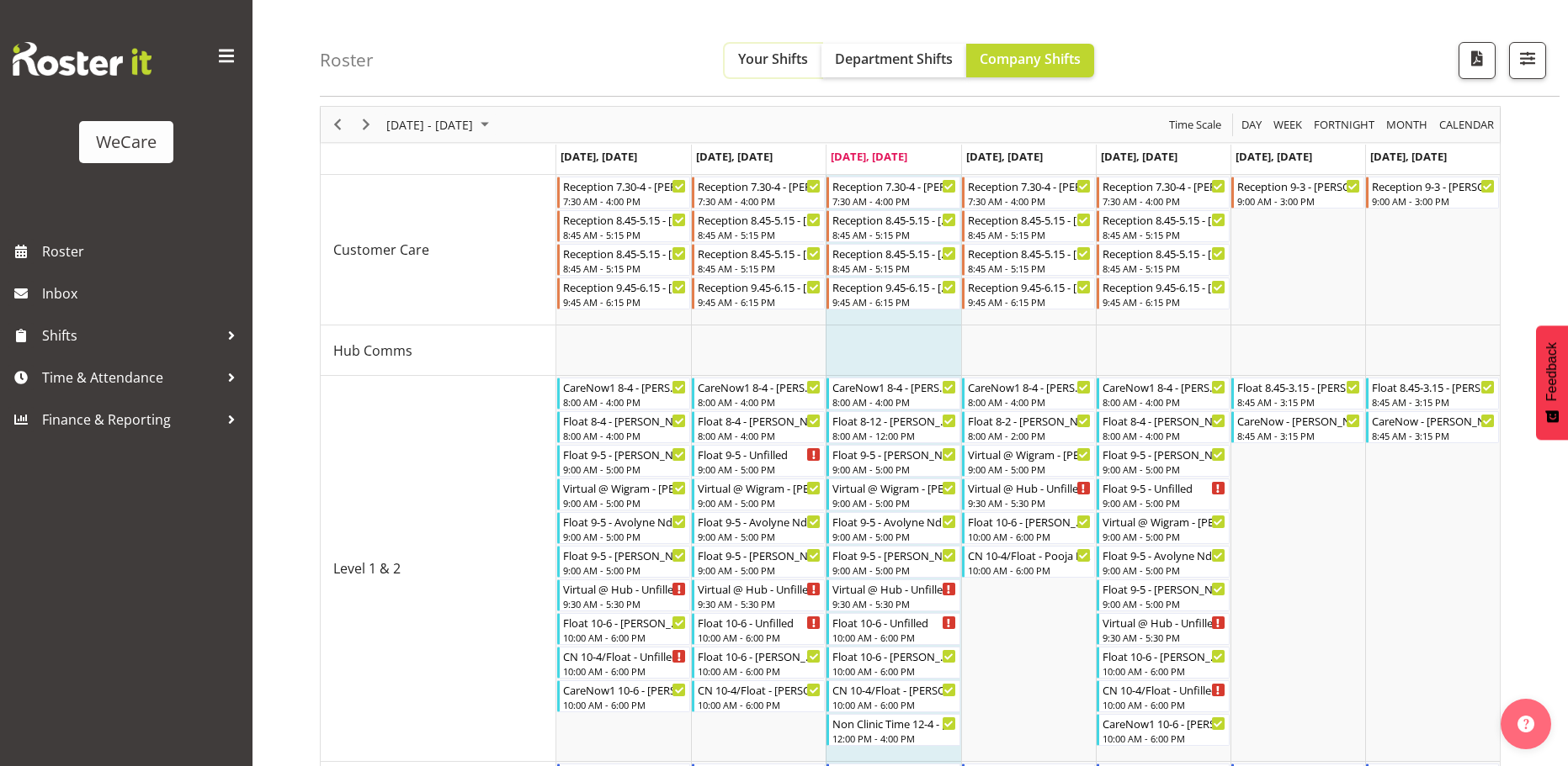
click at [786, 56] on span "Your Shifts" at bounding box center [773, 58] width 70 height 19
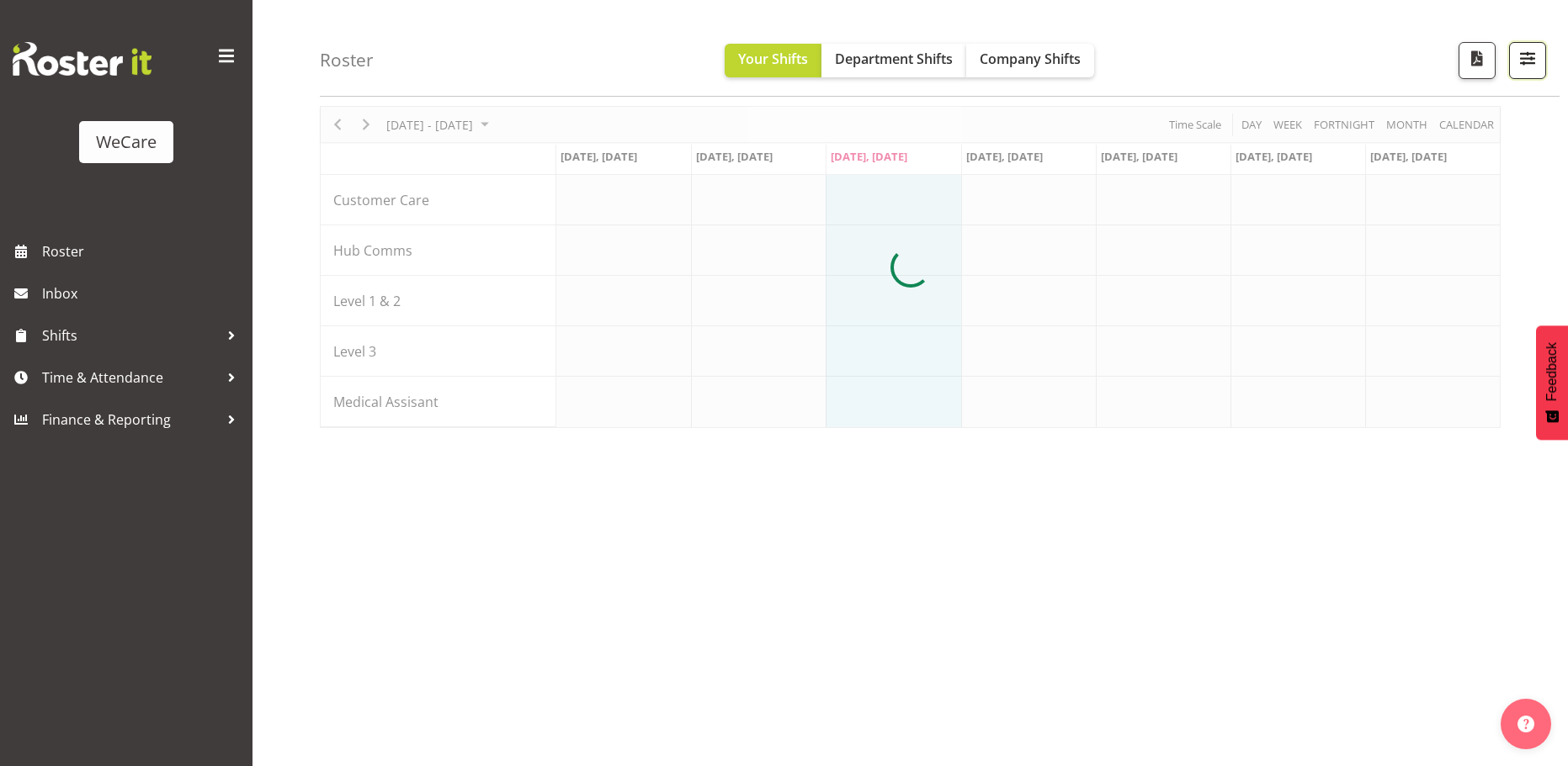
click at [1525, 58] on span "button" at bounding box center [1527, 57] width 22 height 22
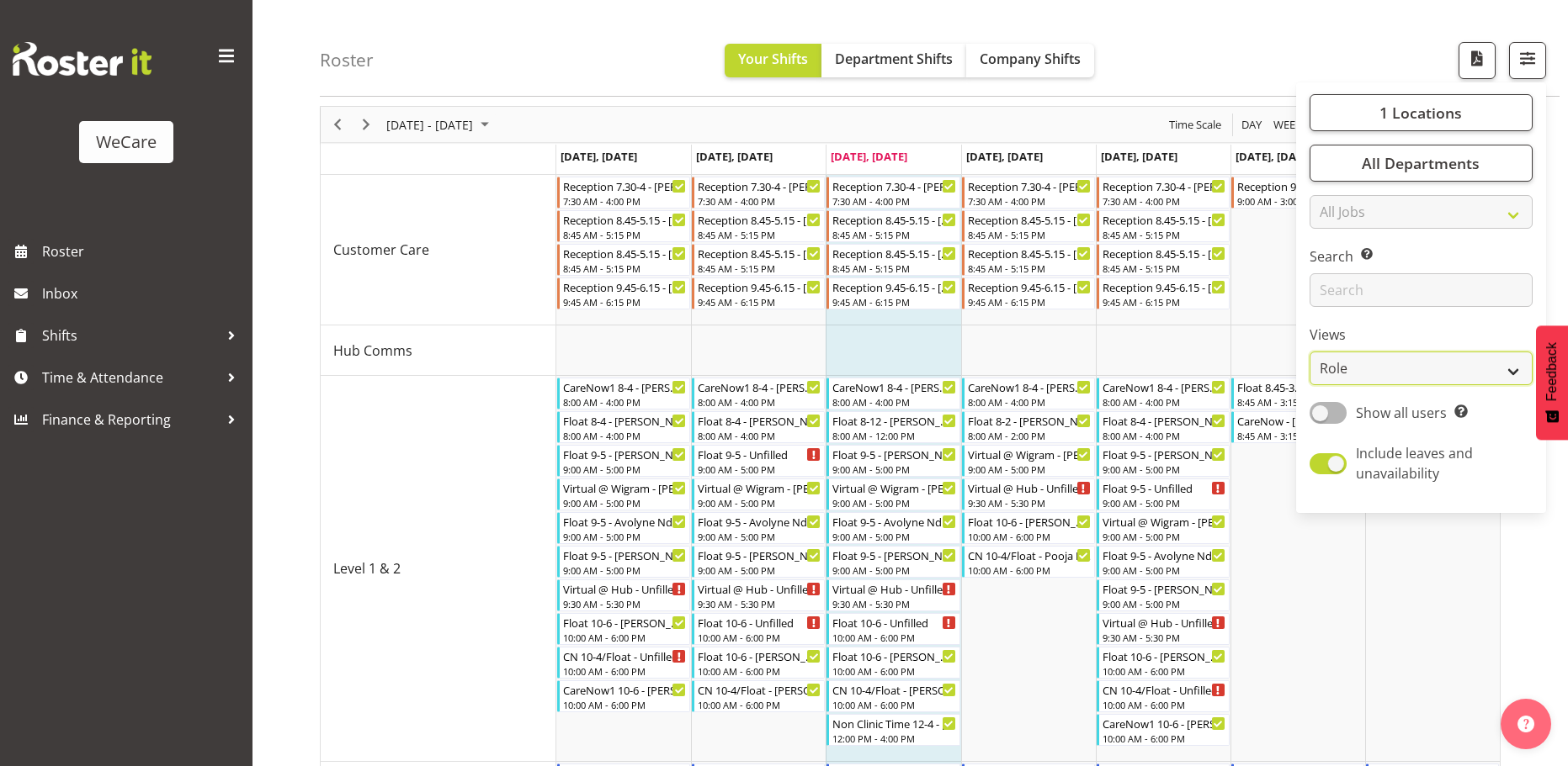
click at [1513, 362] on select "Staff Role Shift - Horizontal Shift - Vertical Staff - Location" at bounding box center [1421, 368] width 223 height 33
select select "staff"
click at [1310, 352] on select "Staff Role Shift - Horizontal Shift - Vertical Staff - Location" at bounding box center [1421, 368] width 223 height 33
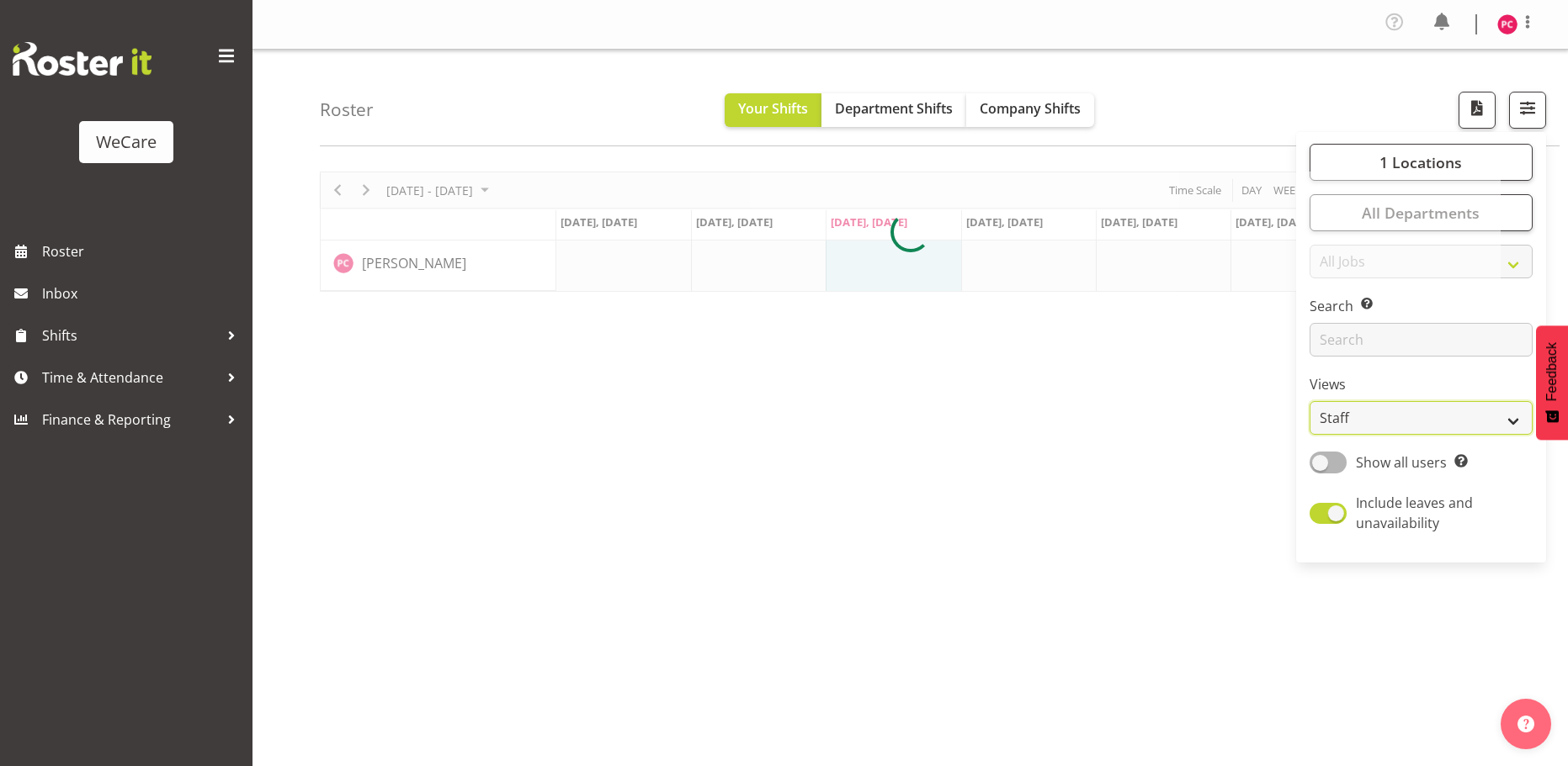
click at [1507, 417] on select "Staff Role Shift - Horizontal Shift - Vertical Staff - Location" at bounding box center [1421, 418] width 223 height 33
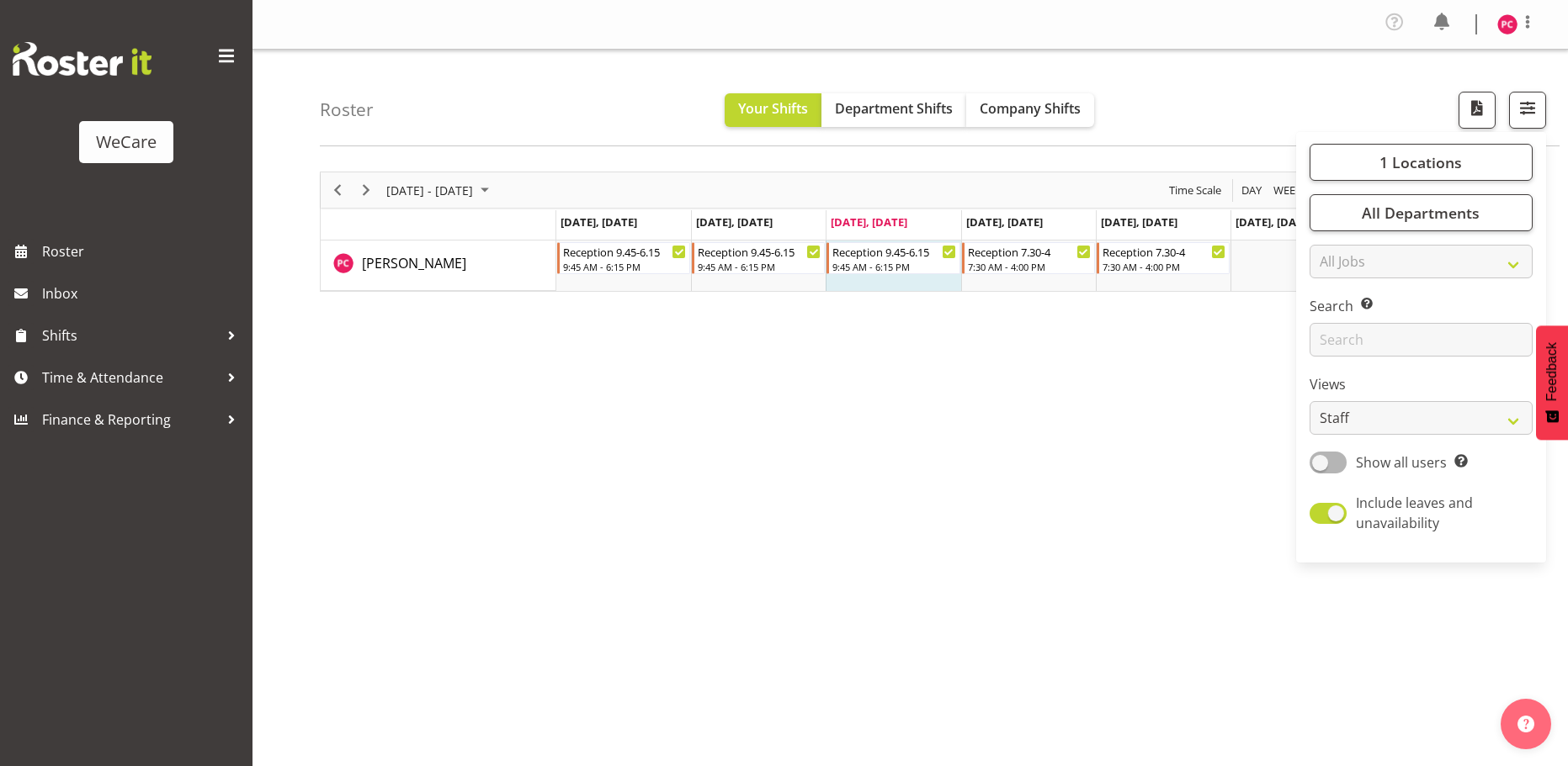
click at [1169, 489] on div "[DATE] - [DATE] [DATE] Day Week Fortnight Month calendar Month Agenda Time Scal…" at bounding box center [944, 495] width 1248 height 673
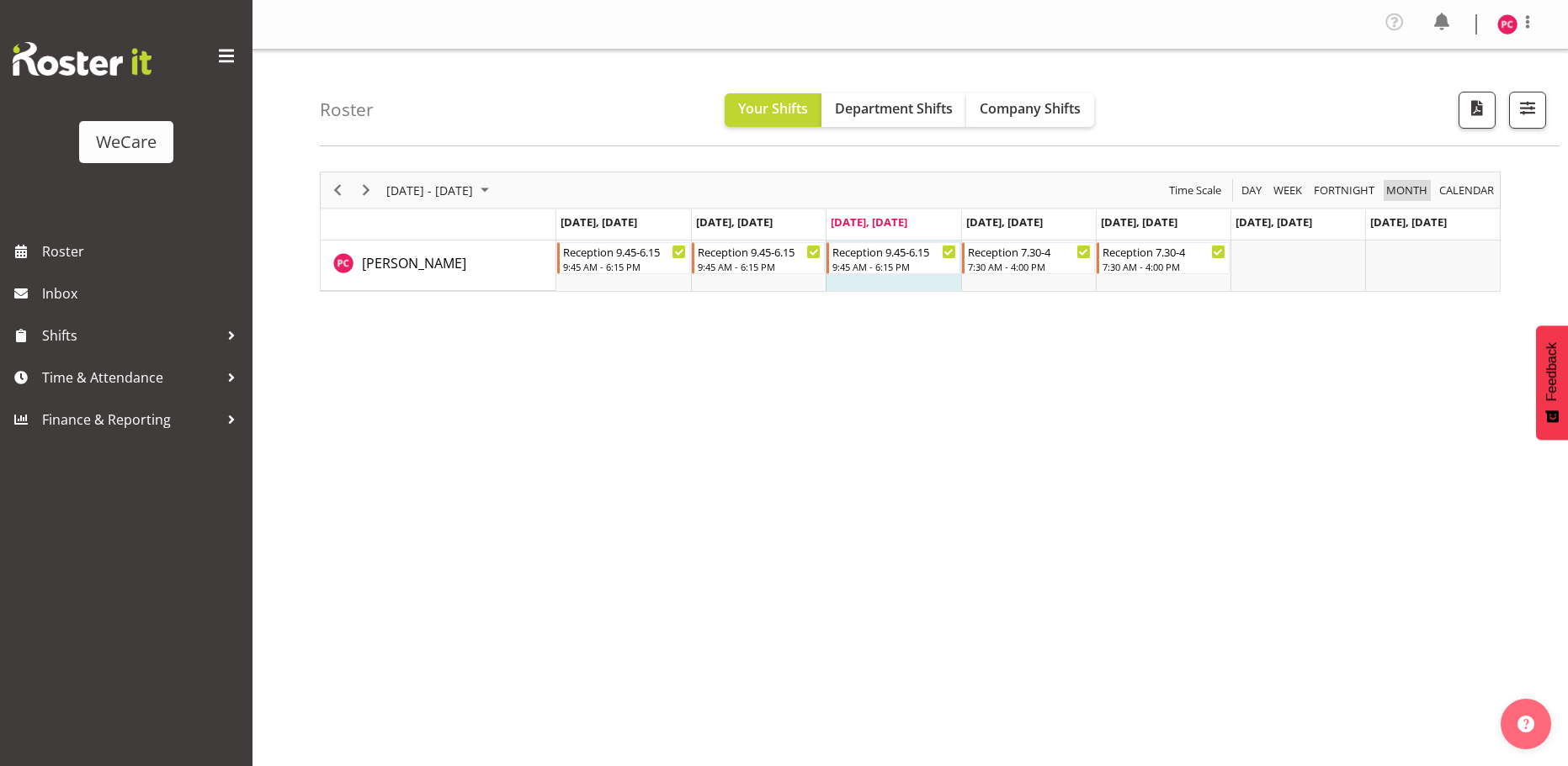
click at [1415, 194] on span "Month" at bounding box center [1407, 190] width 45 height 21
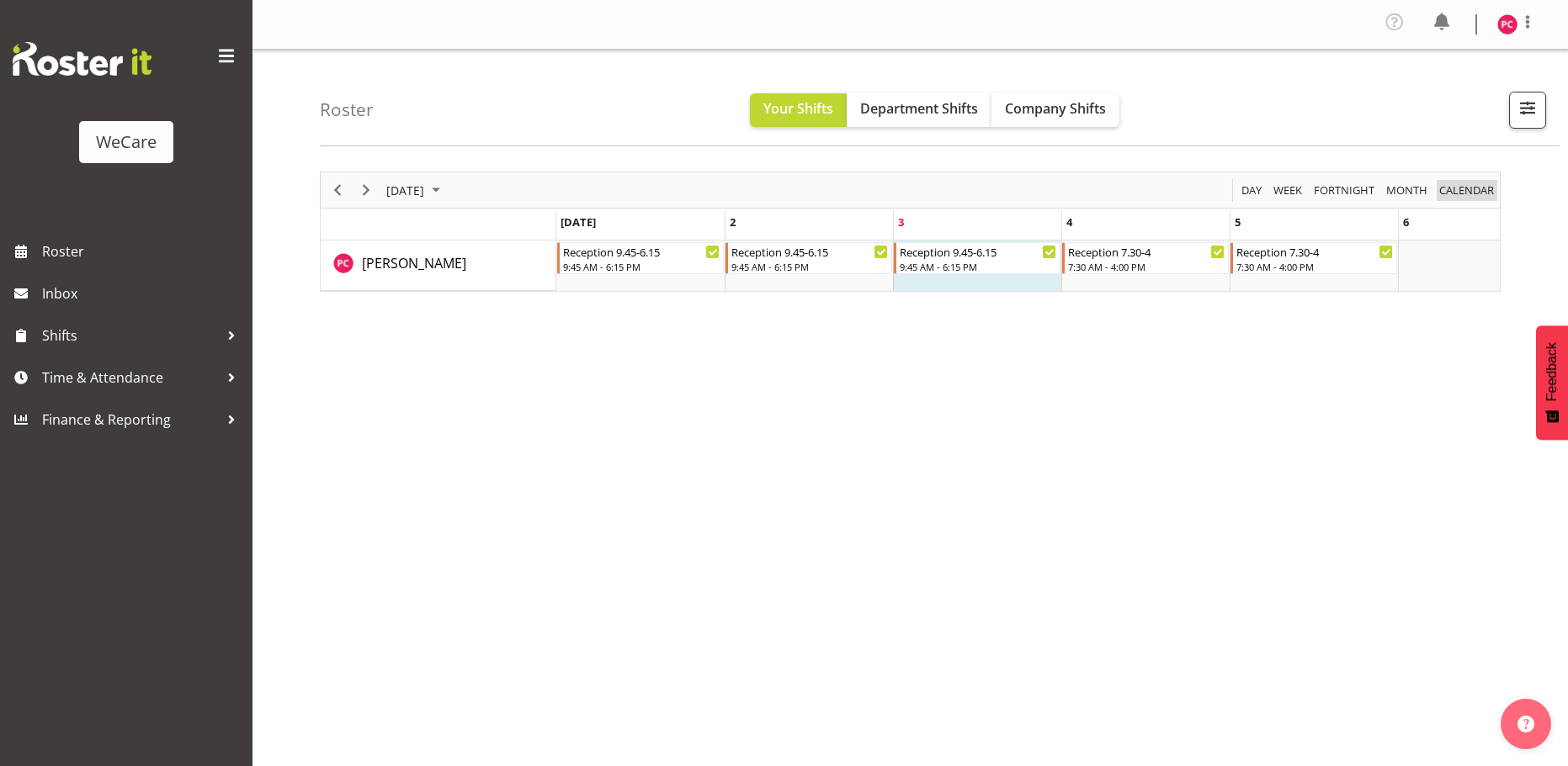
click at [1485, 196] on span "calendar" at bounding box center [1467, 190] width 58 height 21
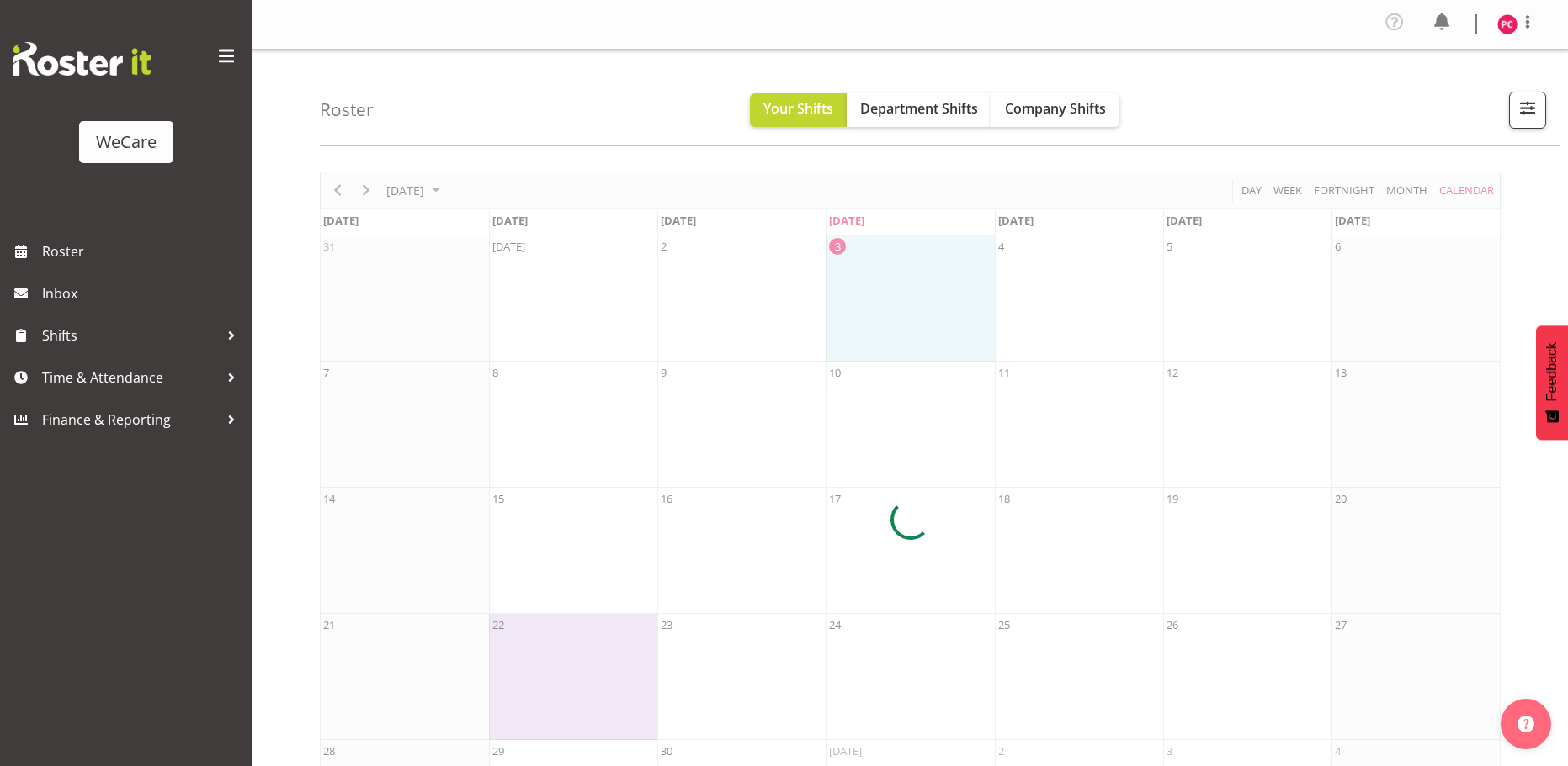
click at [1284, 120] on div "Roster Your Shifts Department Shifts Company Shifts 1 Locations Clear Business …" at bounding box center [940, 98] width 1240 height 97
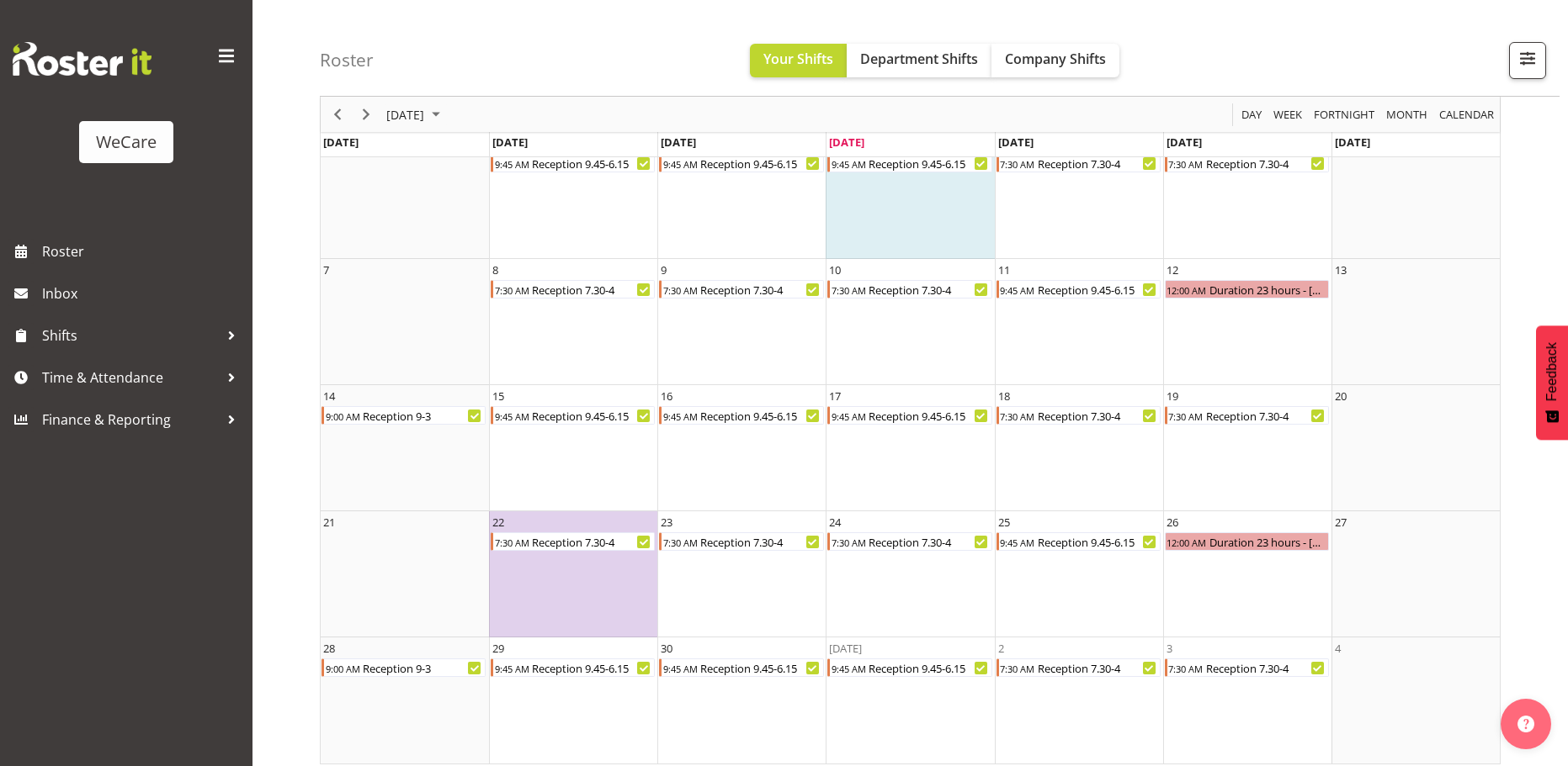
scroll to position [114, 0]
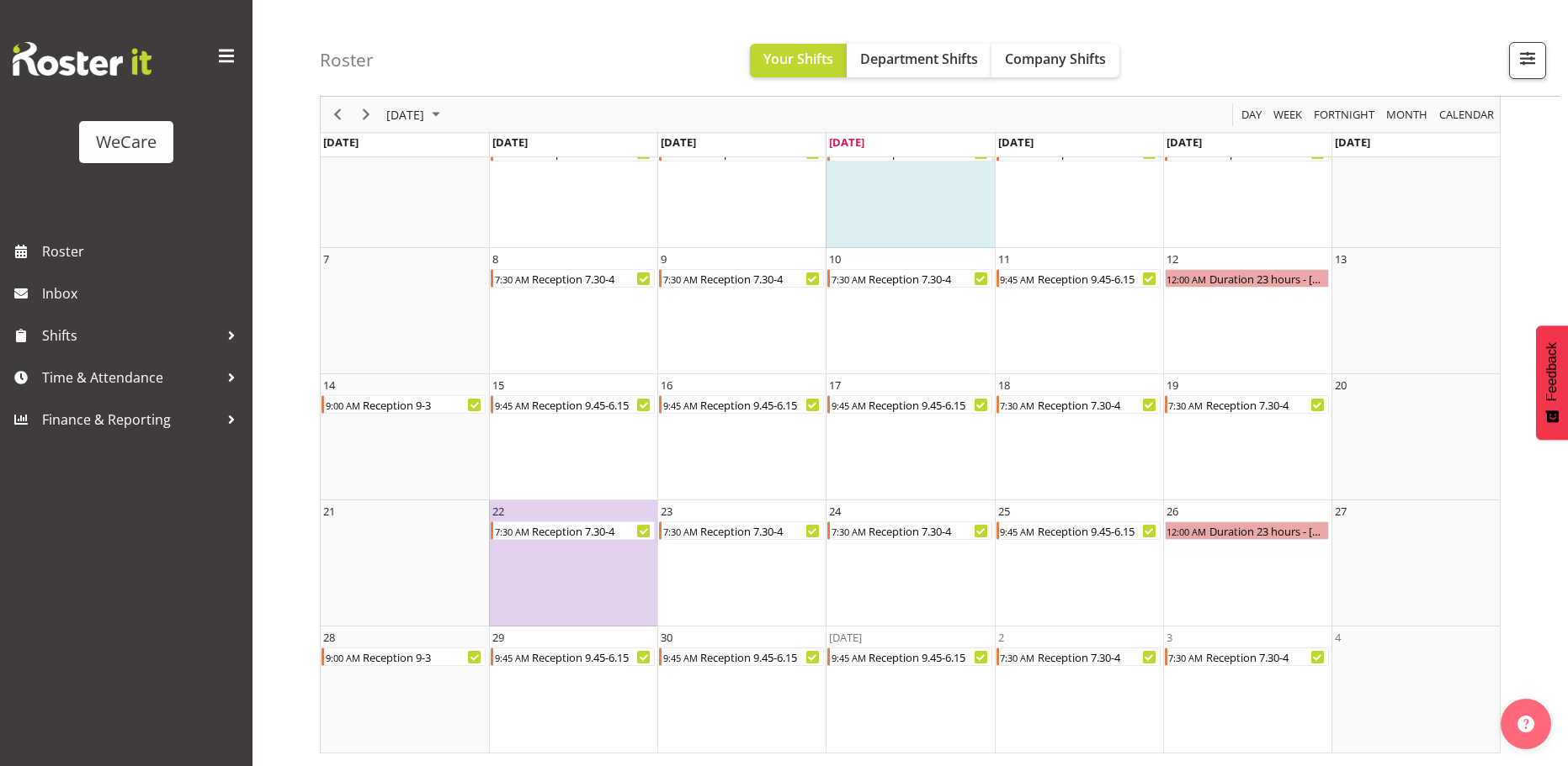
click at [1430, 45] on div "Roster Your Shifts Department Shifts Company Shifts 1 Locations Clear Business …" at bounding box center [940, 48] width 1240 height 97
click at [446, 117] on span "September 2025" at bounding box center [436, 115] width 20 height 21
click at [456, 310] on span "Oct" at bounding box center [460, 303] width 38 height 38
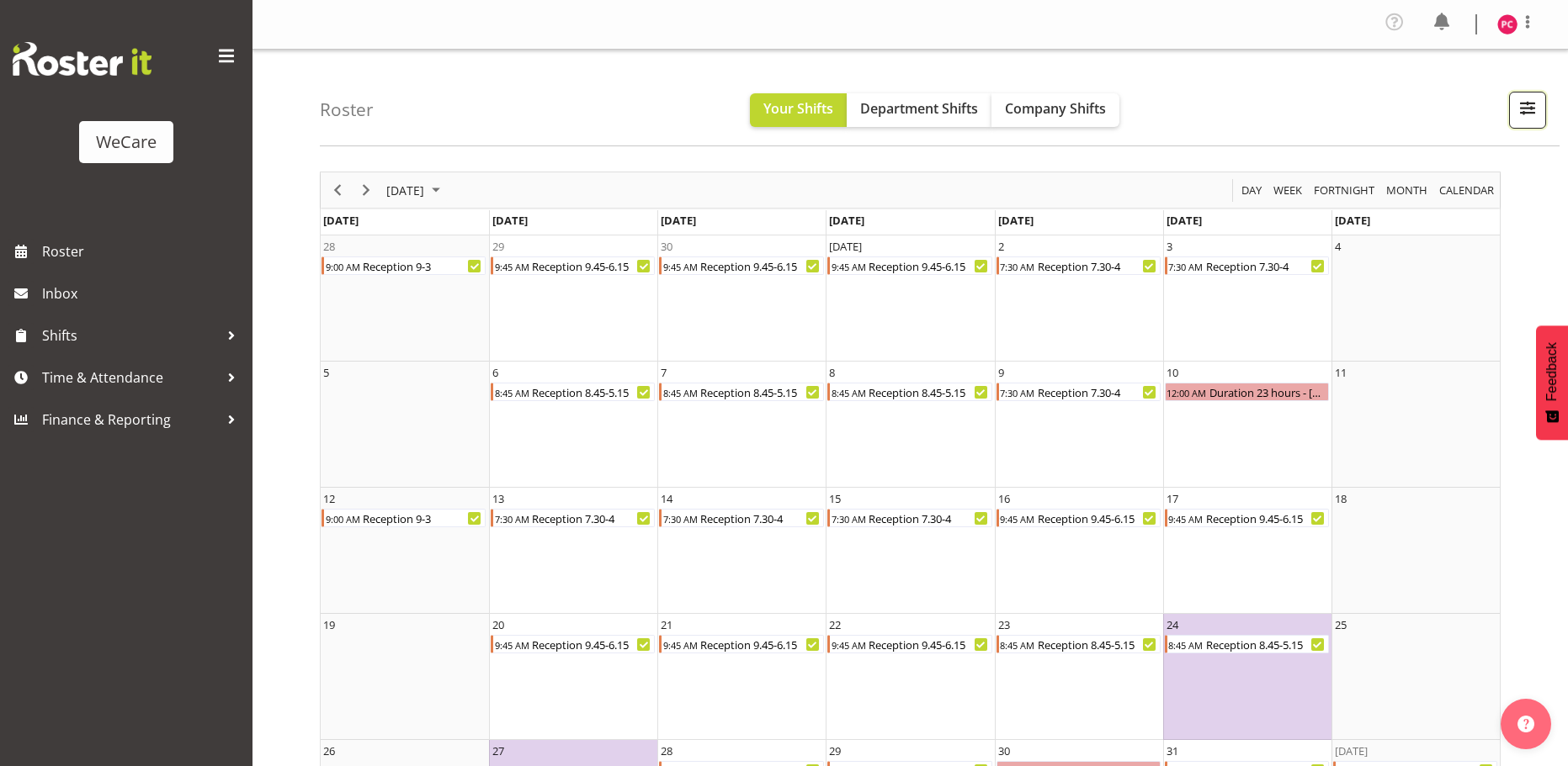
click at [1539, 116] on button "button" at bounding box center [1527, 110] width 37 height 37
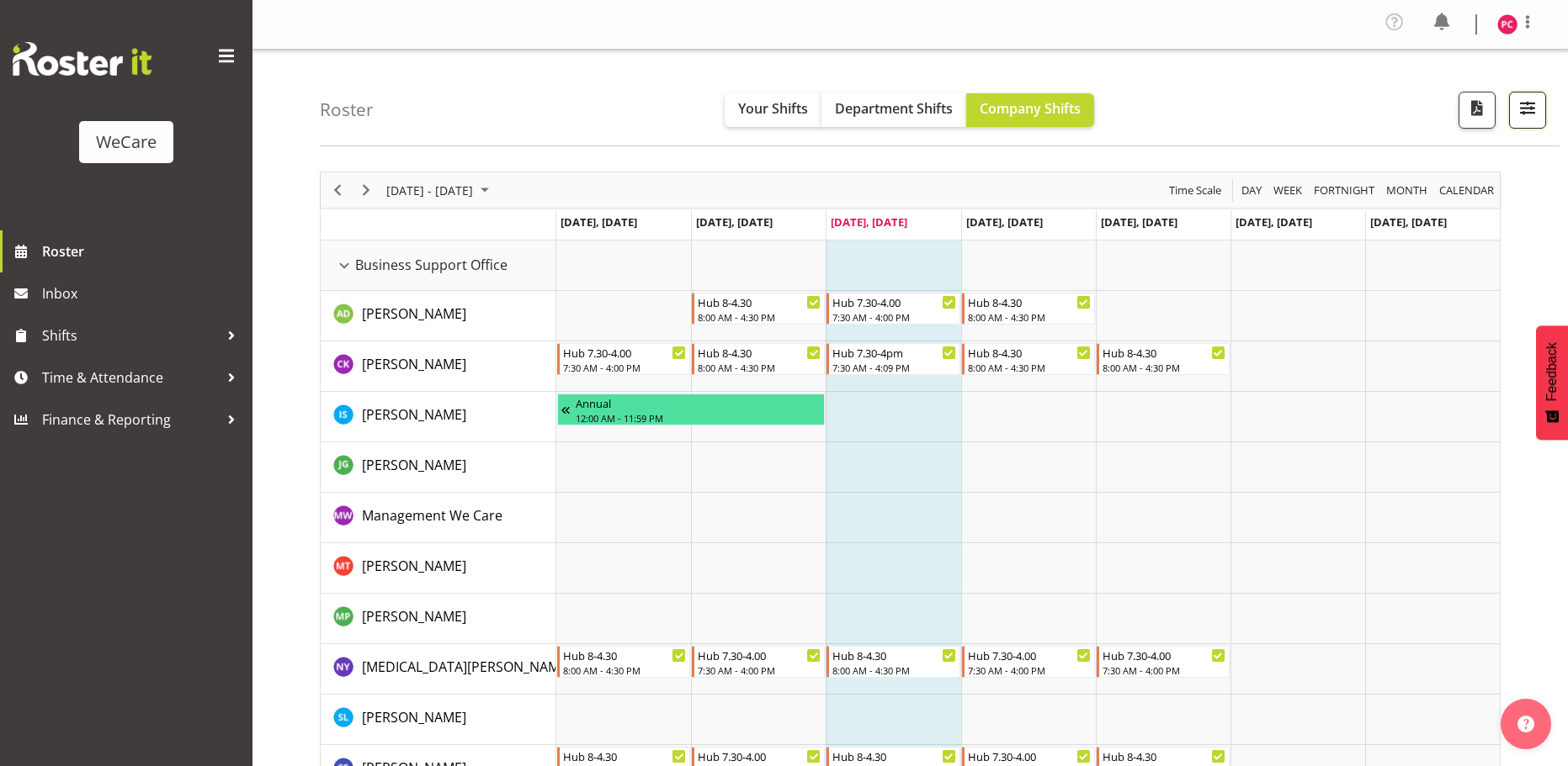
click at [1524, 108] on span "button" at bounding box center [1527, 108] width 22 height 22
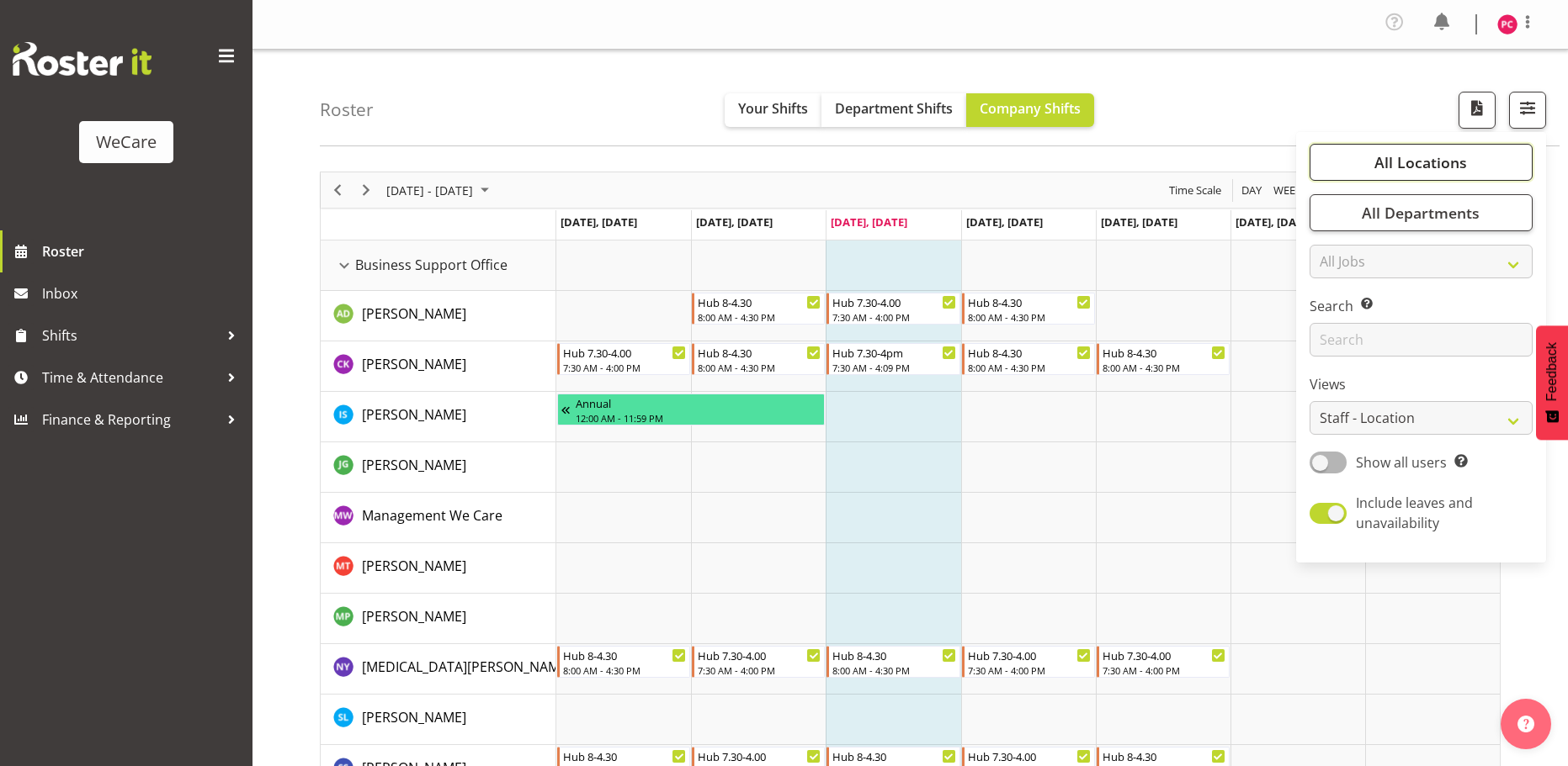
click at [1465, 156] on span "All Locations" at bounding box center [1421, 162] width 93 height 20
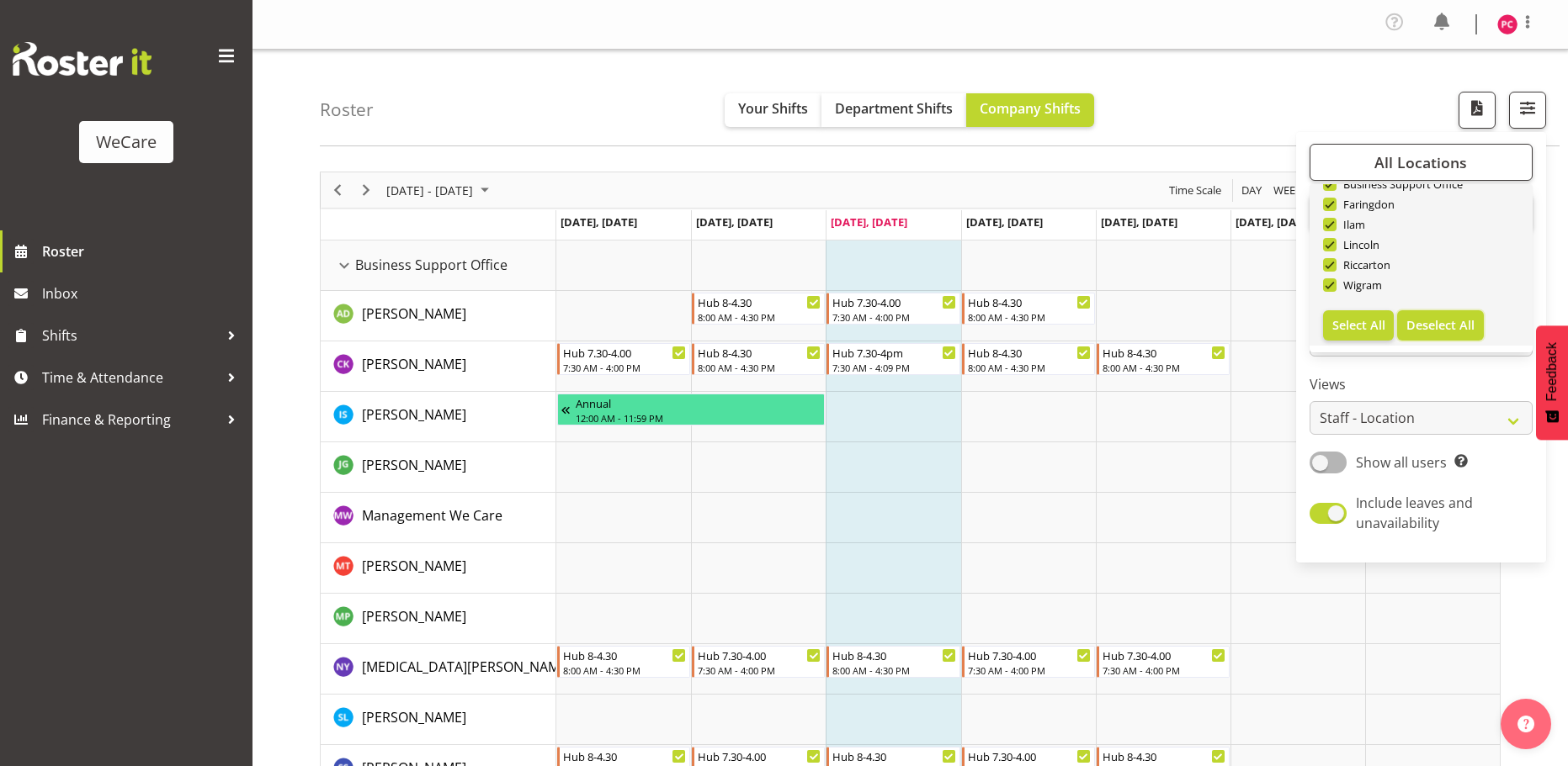
click at [1432, 331] on span "Deselect All" at bounding box center [1440, 325] width 68 height 16
checkbox input "false"
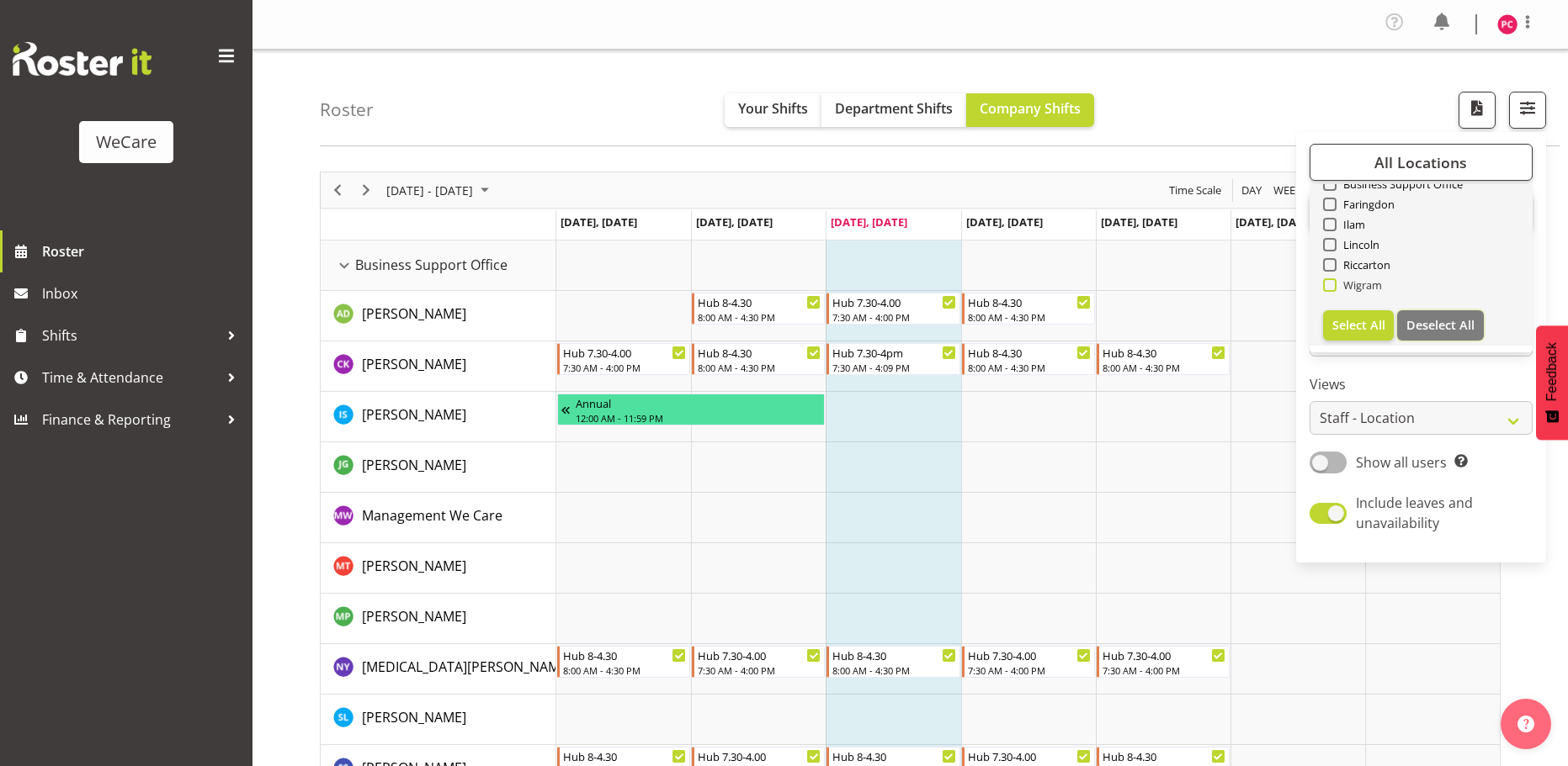
checkbox input "false"
click at [1325, 275] on div "Riccarton" at bounding box center [1421, 266] width 197 height 20
click at [1333, 284] on span at bounding box center [1329, 285] width 13 height 13
click at [1333, 284] on input "Wigram" at bounding box center [1328, 286] width 11 height 11
checkbox input "true"
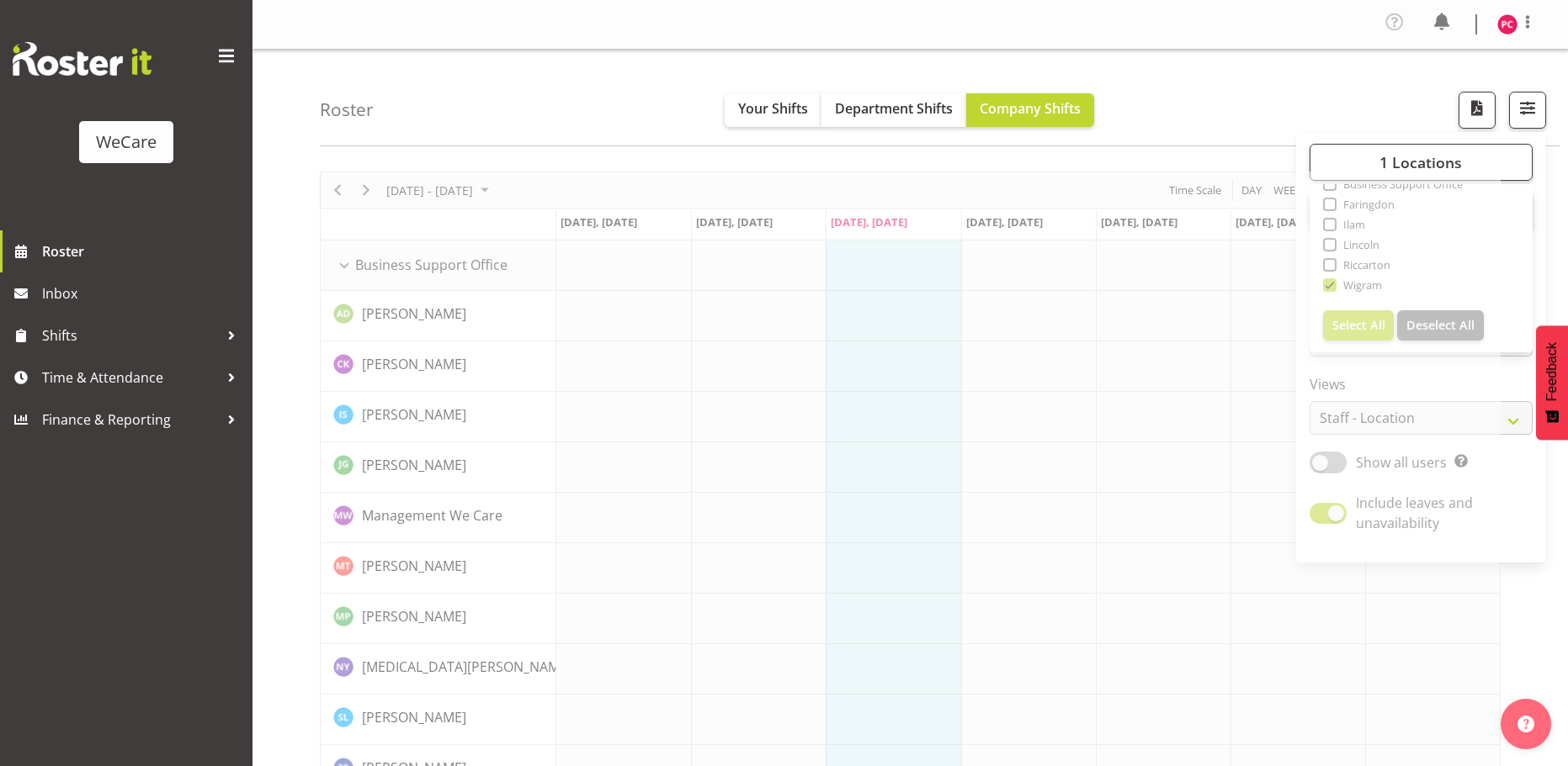
click at [1358, 90] on div "Roster Your Shifts Department Shifts Company Shifts 1 Locations Clear Business …" at bounding box center [940, 98] width 1240 height 97
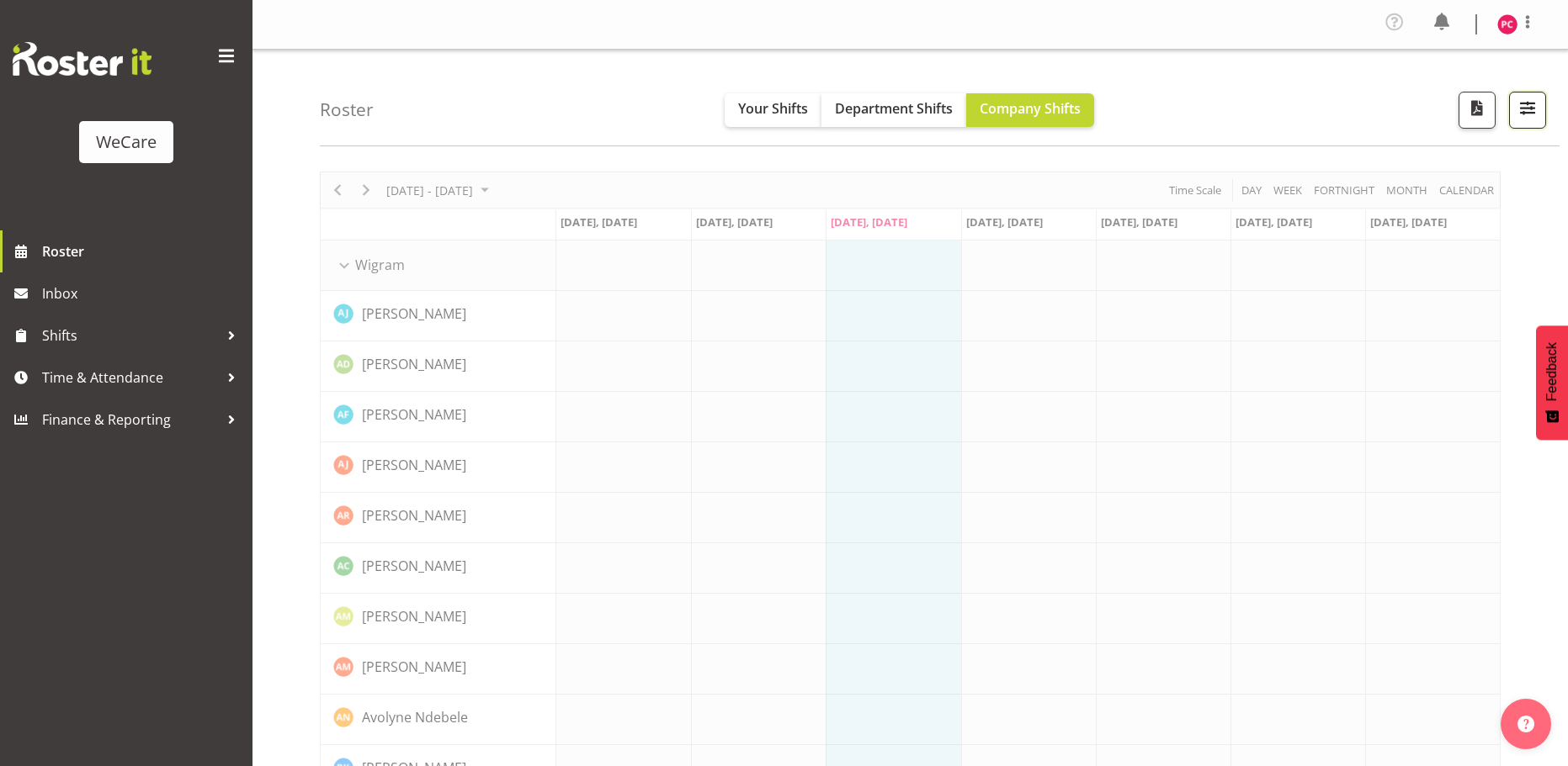
click at [1519, 110] on span "button" at bounding box center [1527, 108] width 22 height 22
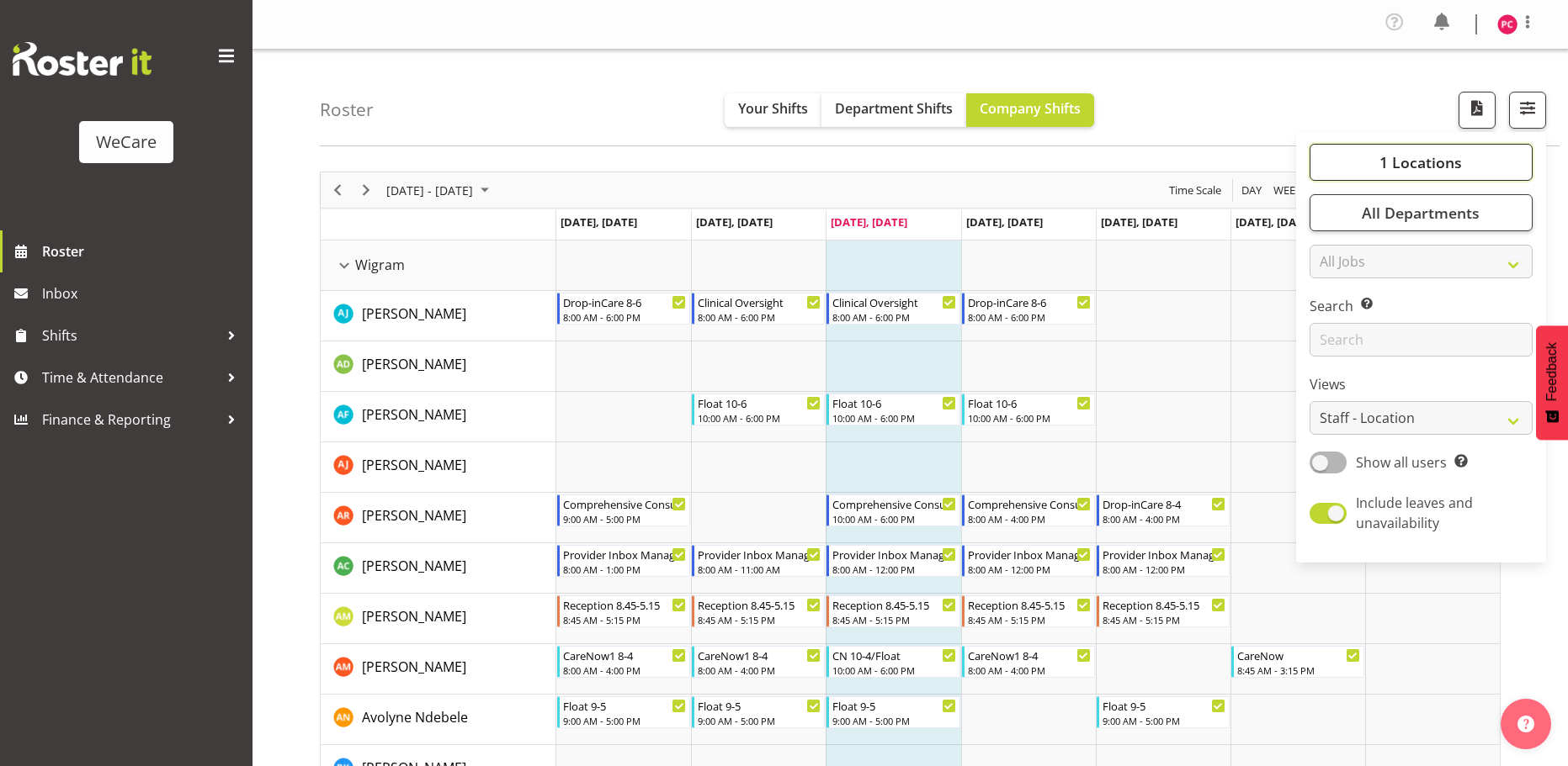
click at [1424, 158] on span "1 Locations" at bounding box center [1421, 162] width 83 height 20
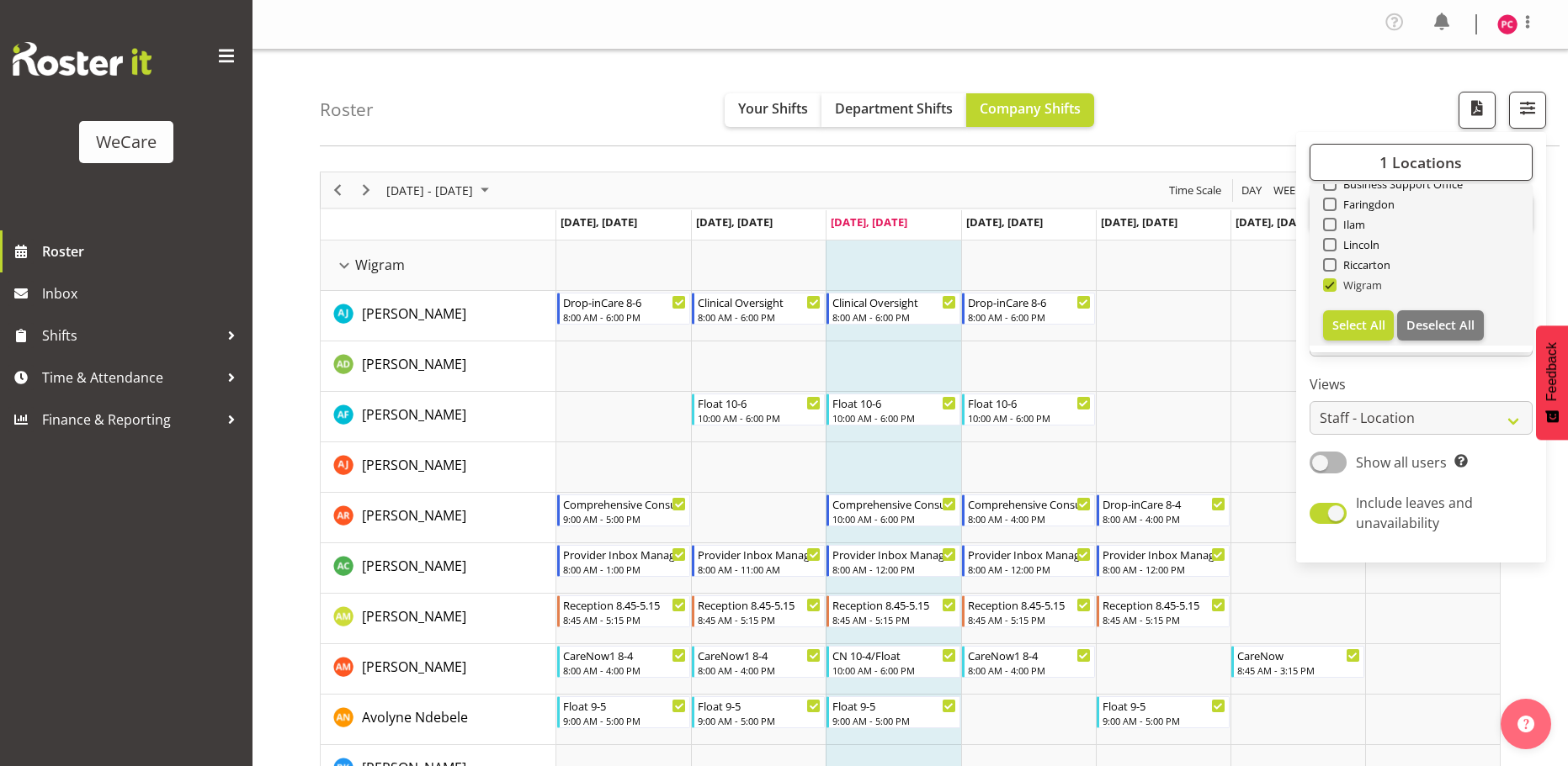
click at [0, 0] on div "Timeline Week of September 3, 2025" at bounding box center [0, 0] width 0 height 0
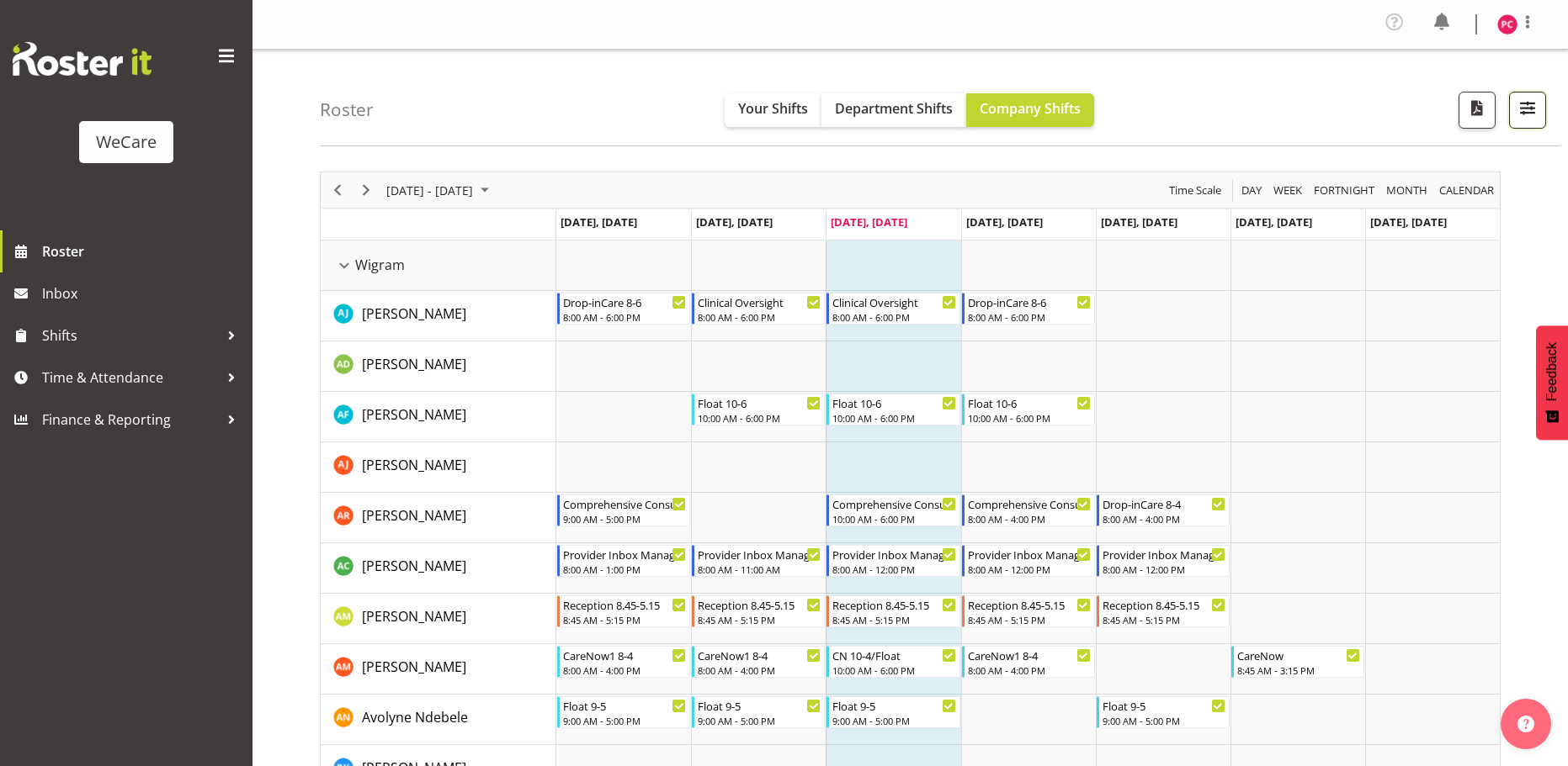
click at [1519, 112] on span "button" at bounding box center [1527, 108] width 22 height 22
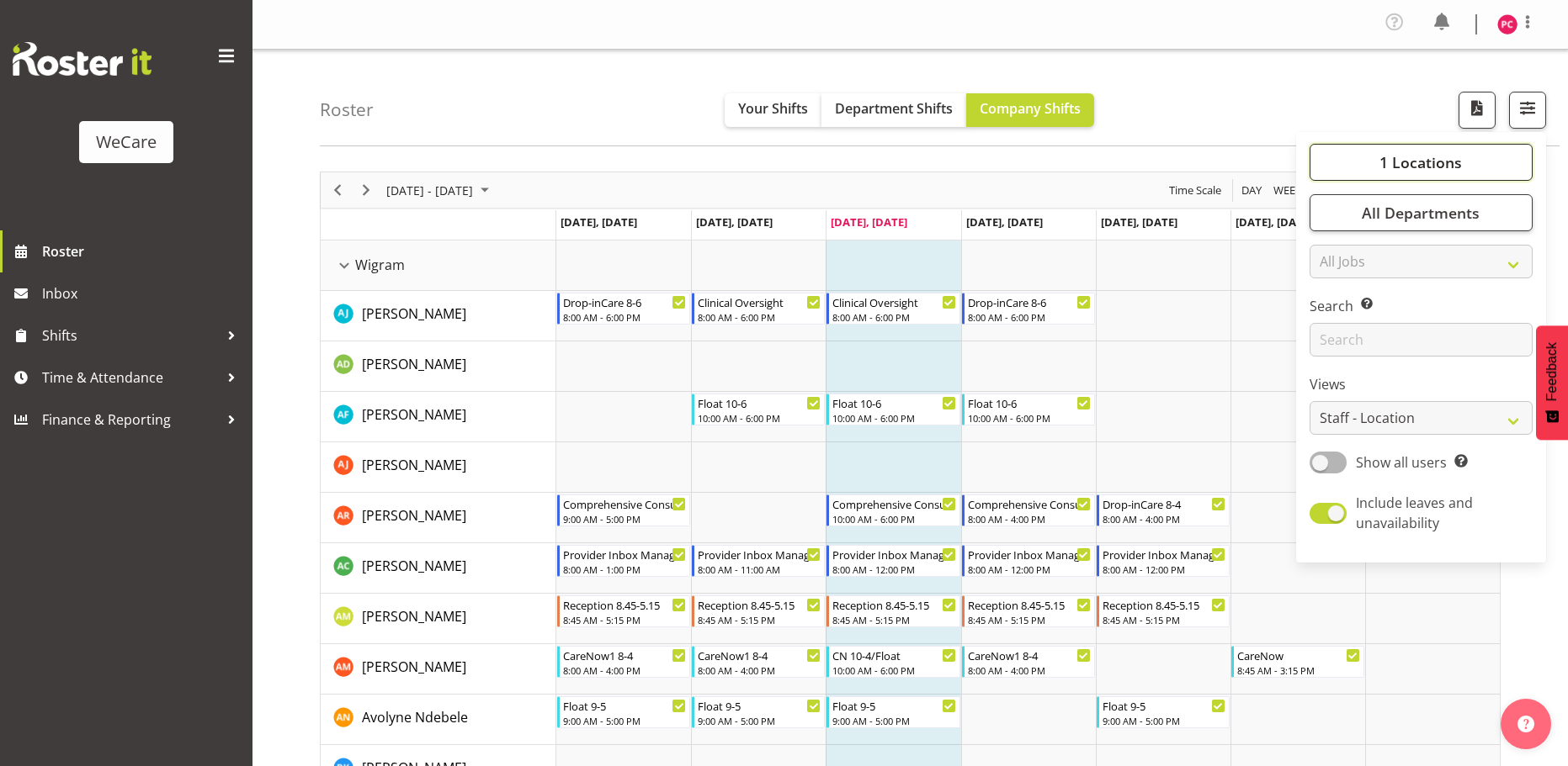
click at [1445, 171] on span "1 Locations" at bounding box center [1421, 162] width 83 height 20
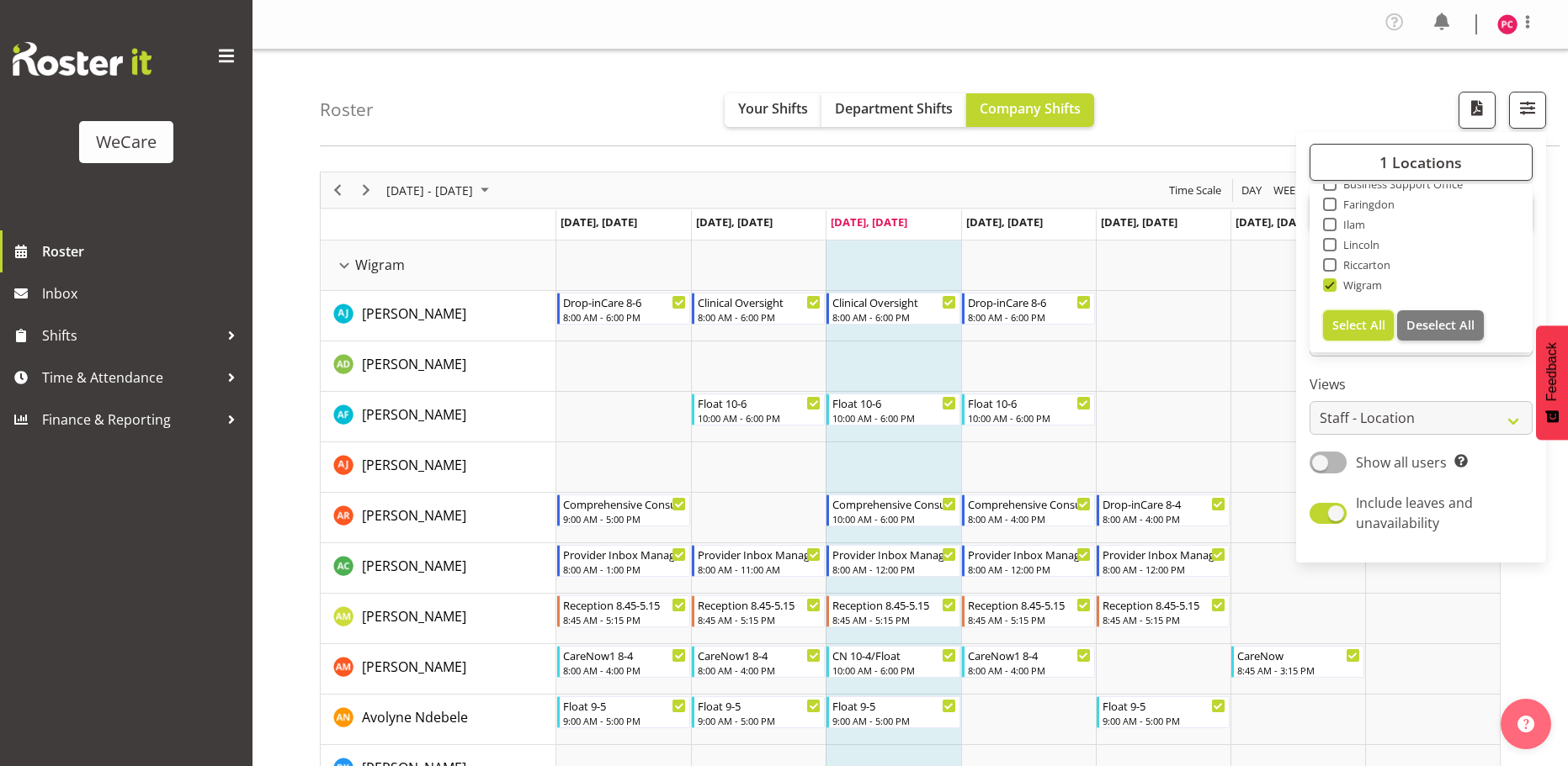
click at [1364, 319] on span "Select All" at bounding box center [1359, 325] width 53 height 16
checkbox input "true"
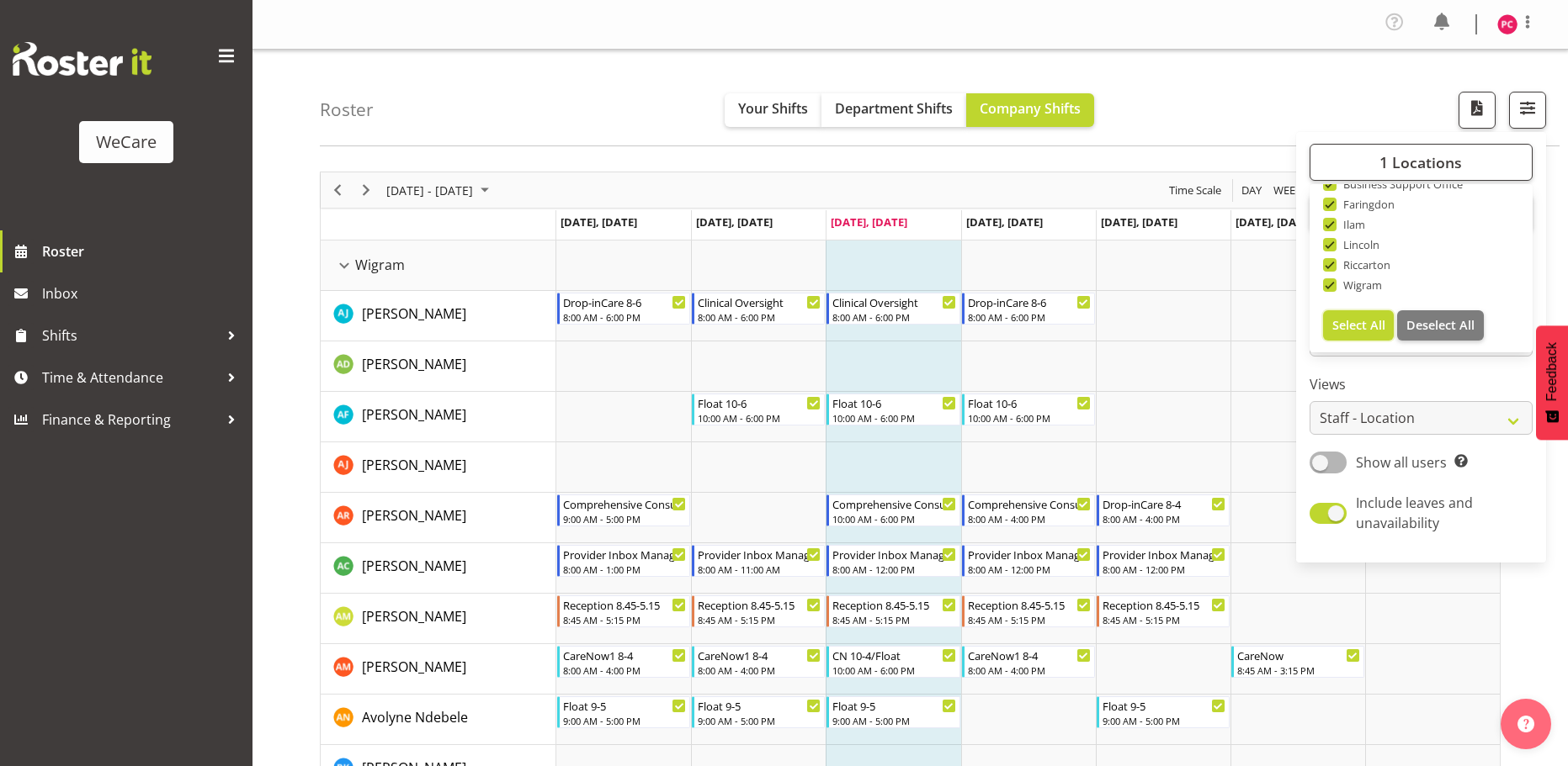
checkbox input "true"
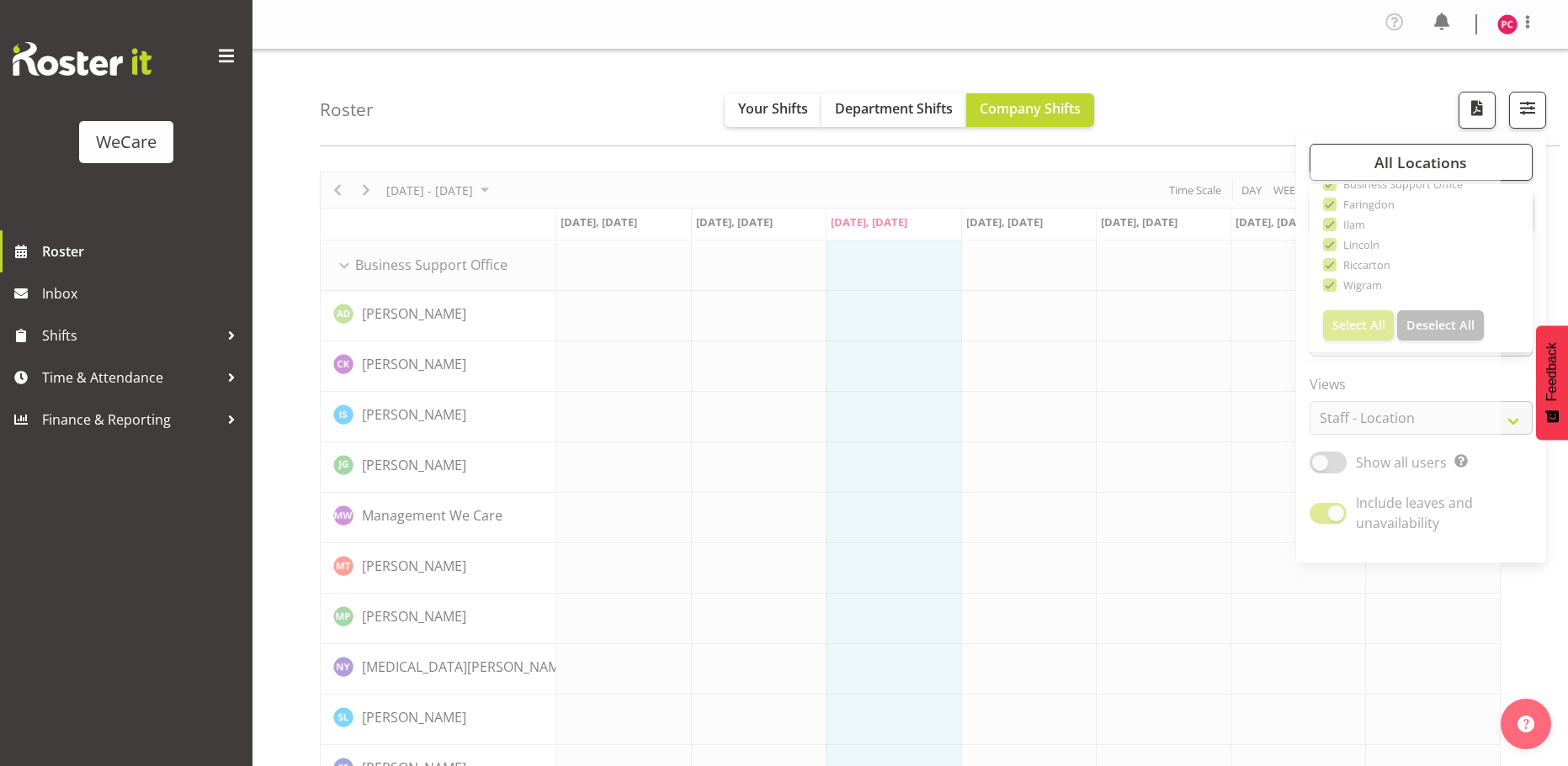
click at [1341, 126] on div "Roster Your Shifts Department Shifts Company Shifts All Locations Clear Busines…" at bounding box center [940, 98] width 1240 height 97
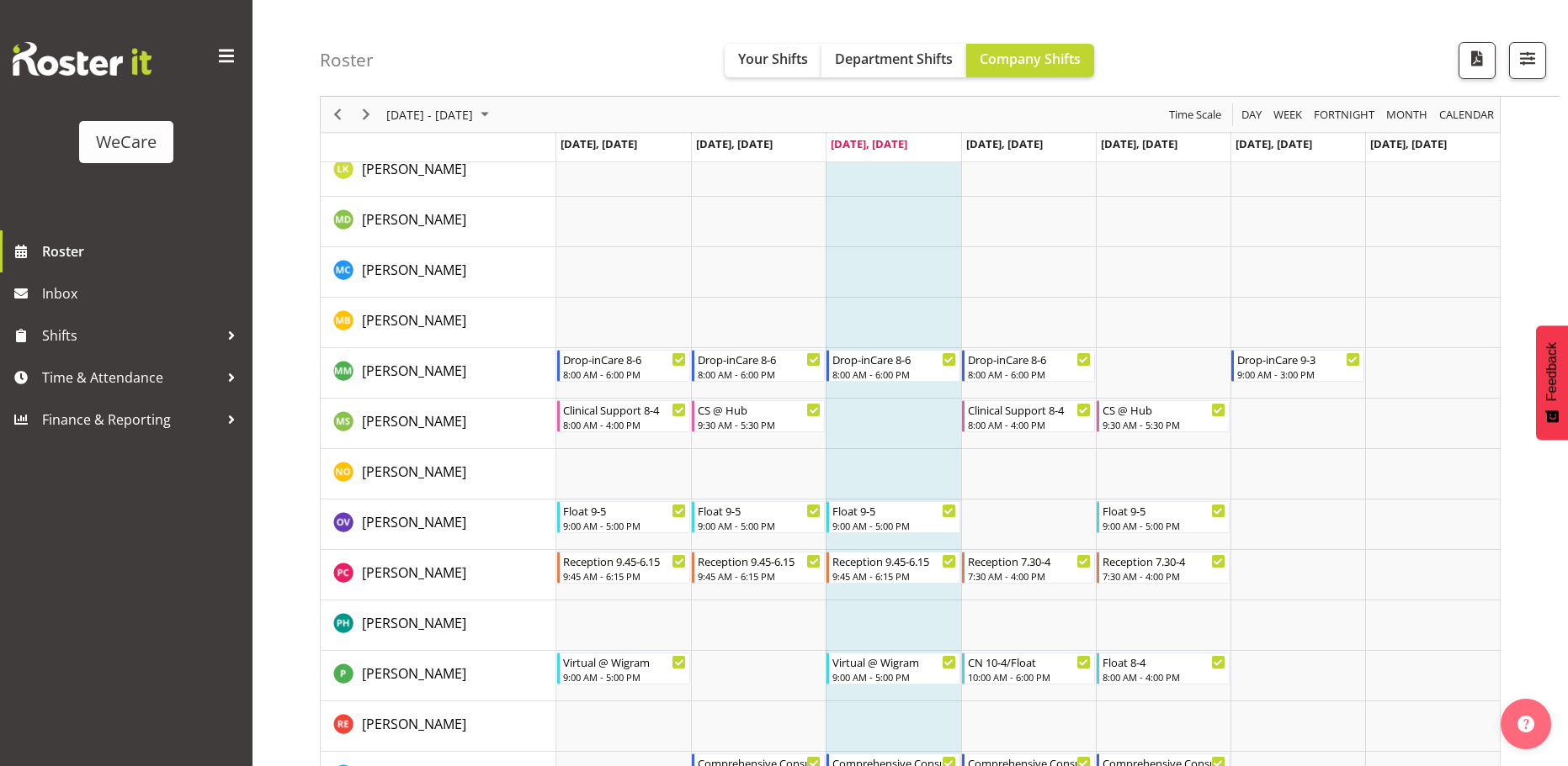
scroll to position [6350, 0]
